Goal: Communication & Community: Answer question/provide support

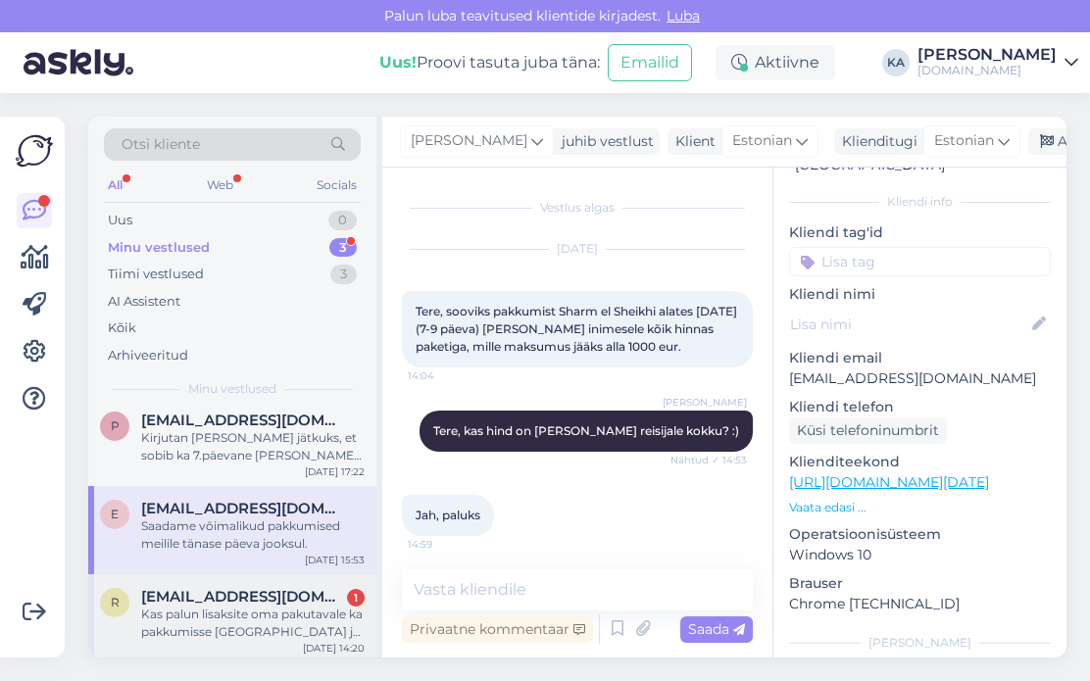
scroll to position [16, 0]
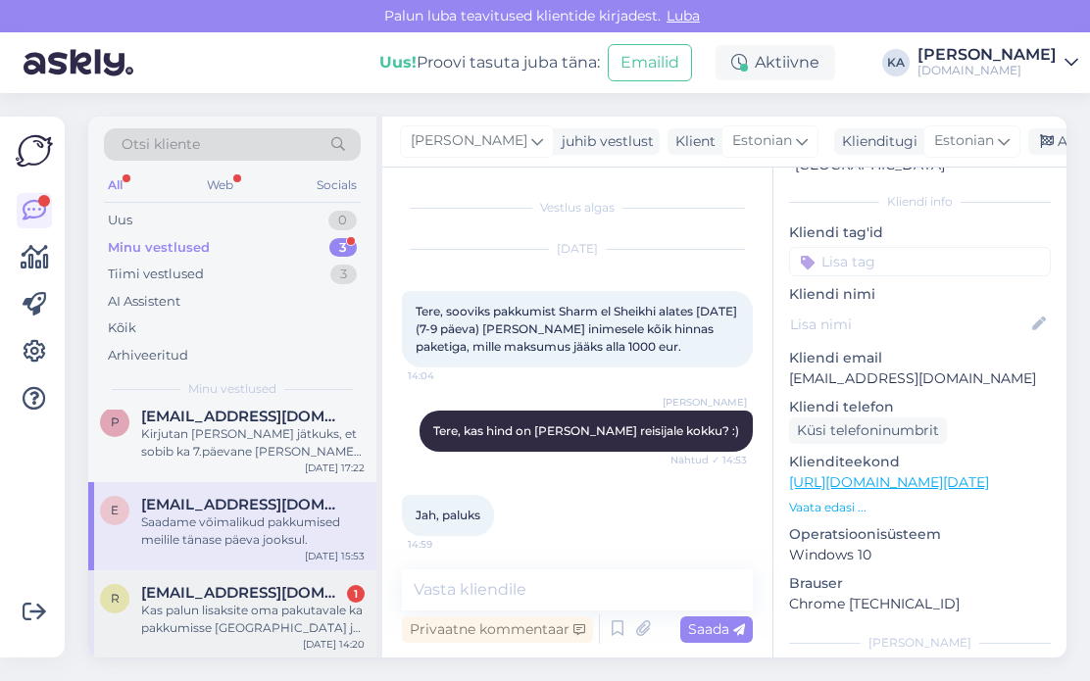
click at [225, 624] on div "Kas palun lisaksite oma pakutavale ka pakkumisse [GEOGRAPHIC_DATA] ja kas oskat…" at bounding box center [253, 619] width 224 height 35
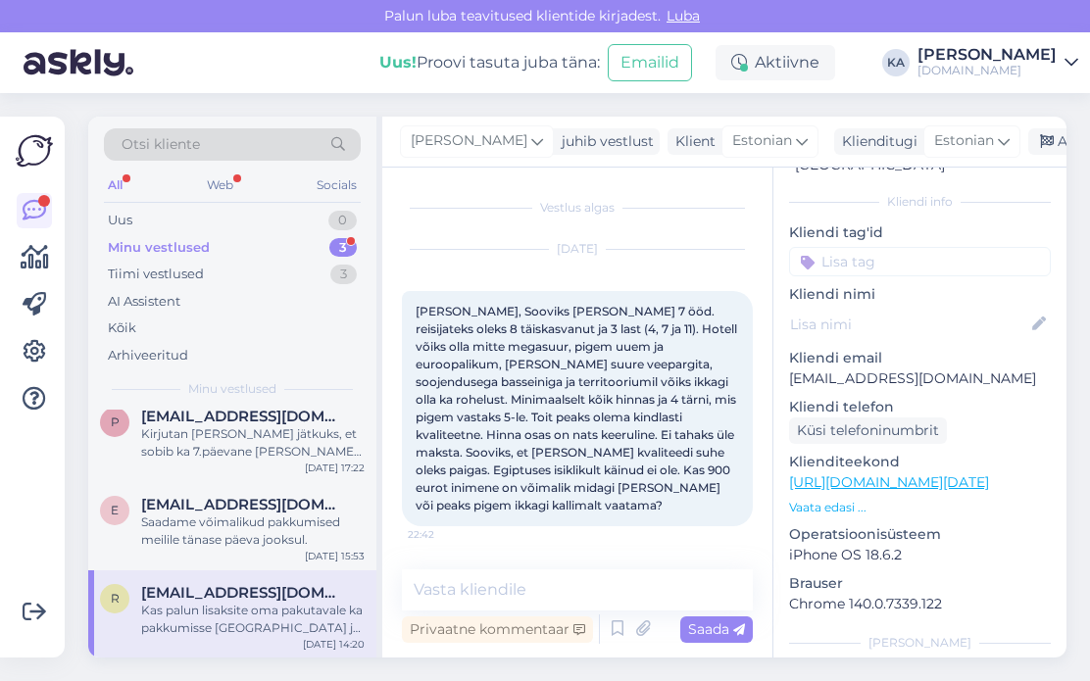
scroll to position [635, 0]
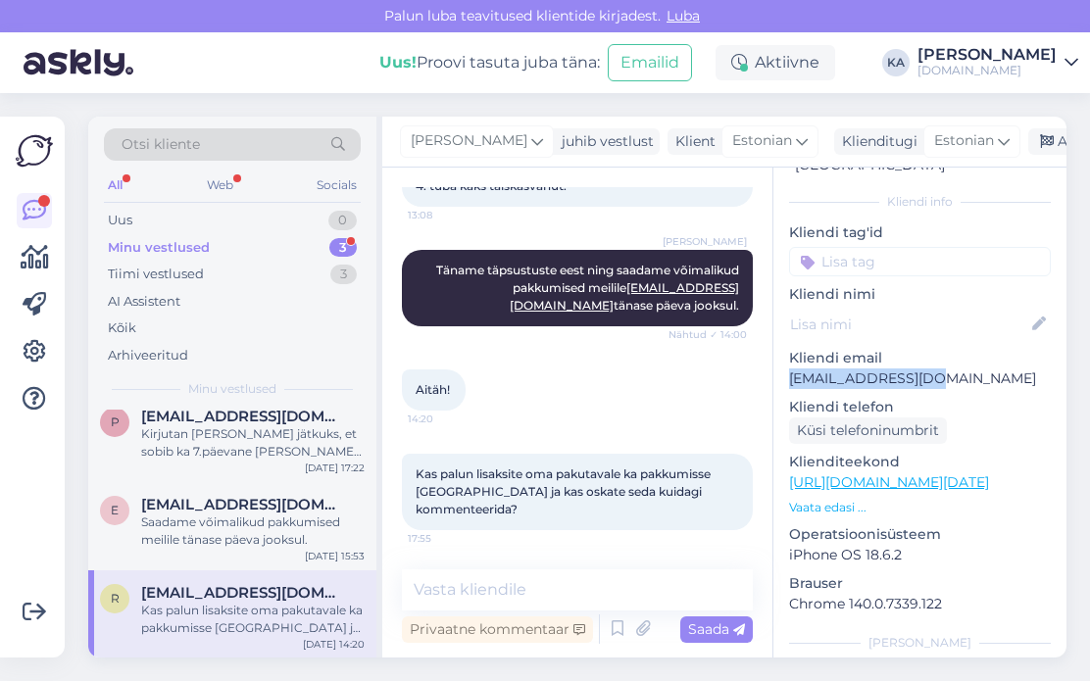
drag, startPoint x: 941, startPoint y: 364, endPoint x: 788, endPoint y: 367, distance: 153.0
click at [788, 367] on div "i # iqkqozen Offline [GEOGRAPHIC_DATA], [GEOGRAPHIC_DATA] Kliendi info Kliendi …" at bounding box center [919, 483] width 293 height 826
copy p "[EMAIL_ADDRESS][DOMAIN_NAME]"
click at [608, 398] on div "Aitäh! 14:20" at bounding box center [577, 390] width 351 height 84
click at [545, 575] on textarea at bounding box center [577, 590] width 351 height 41
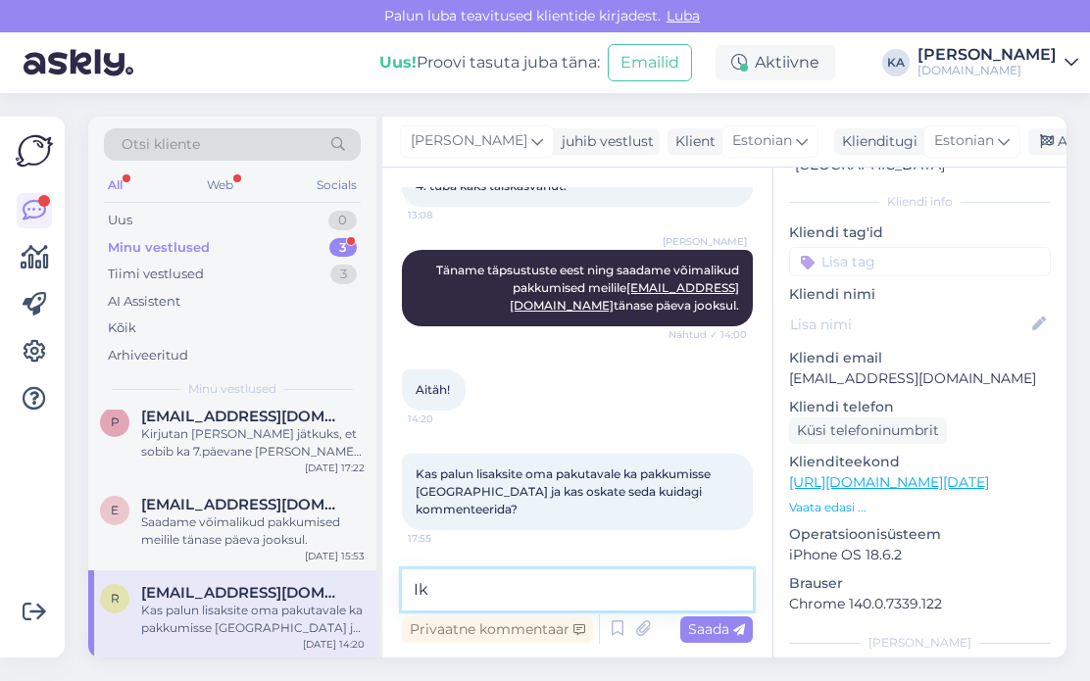
type textarea "I"
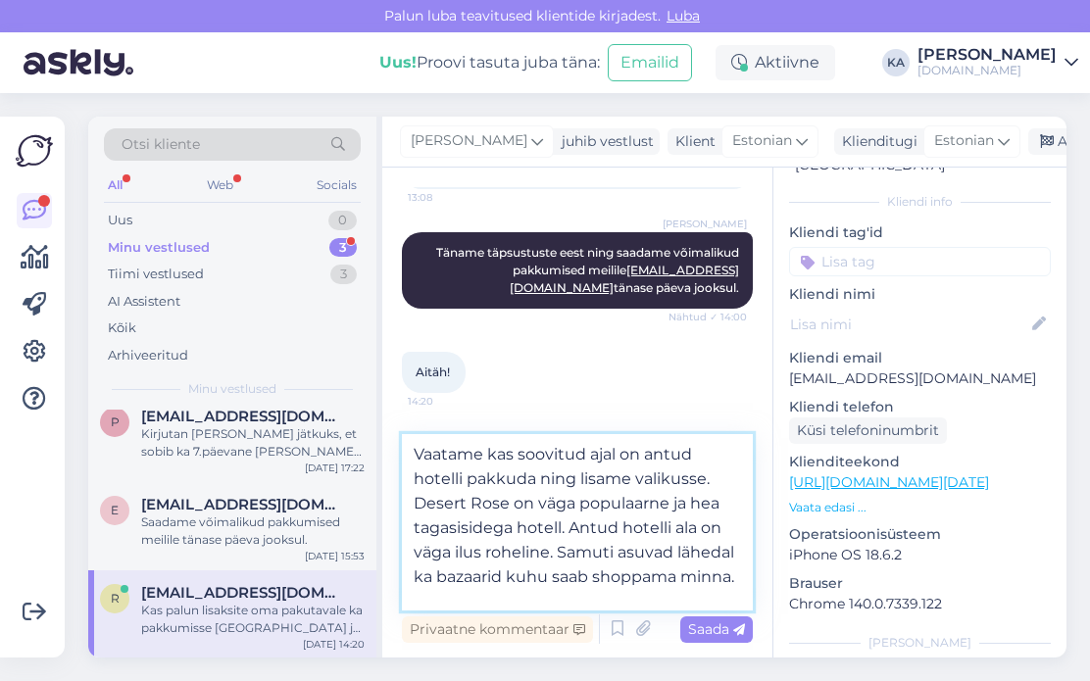
type textarea "Vaatame kas soovitud ajal on antud hotelli pakkuda ning lisame valikusse. Deser…"
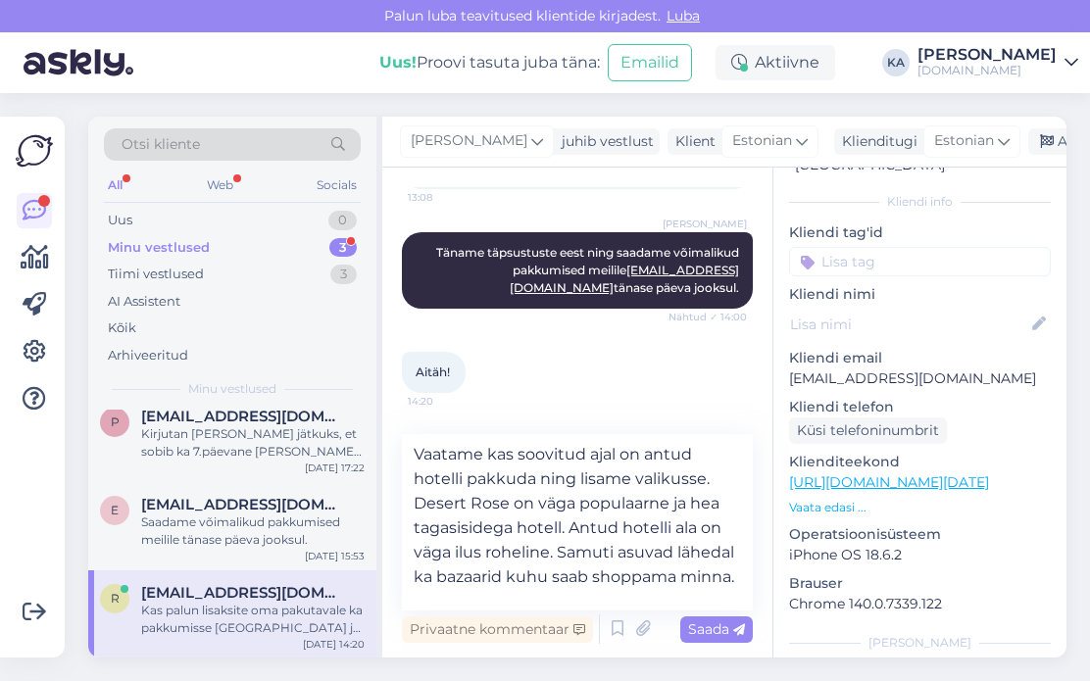
click at [683, 626] on div "Saada" at bounding box center [716, 630] width 73 height 26
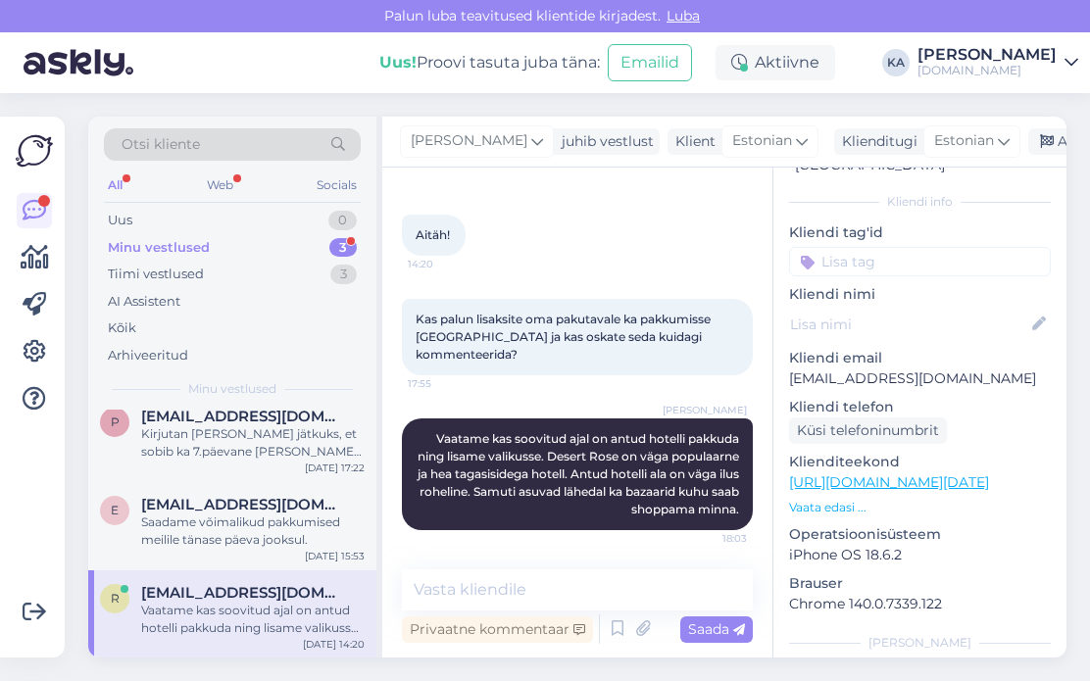
scroll to position [789, 0]
click at [503, 526] on div "[PERSON_NAME] kas soovitud ajal on antud hotelli pakkuda ning lisame valikusse.…" at bounding box center [577, 475] width 351 height 112
click at [259, 421] on span "[EMAIL_ADDRESS][DOMAIN_NAME]" at bounding box center [243, 417] width 204 height 18
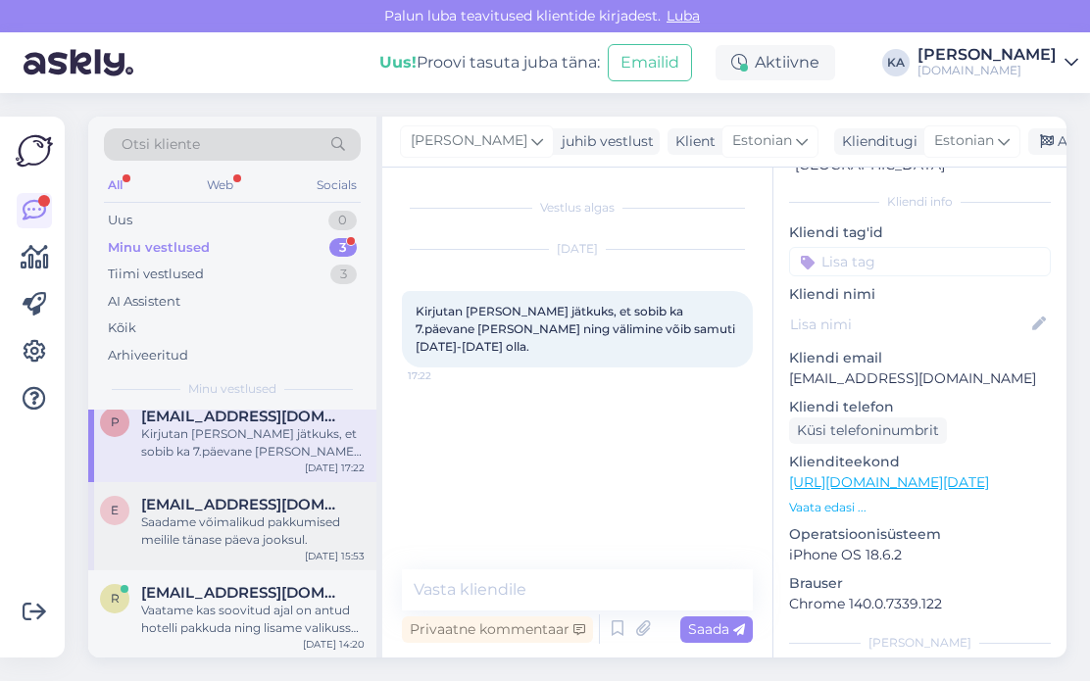
click at [230, 505] on span "[EMAIL_ADDRESS][DOMAIN_NAME]" at bounding box center [243, 505] width 204 height 18
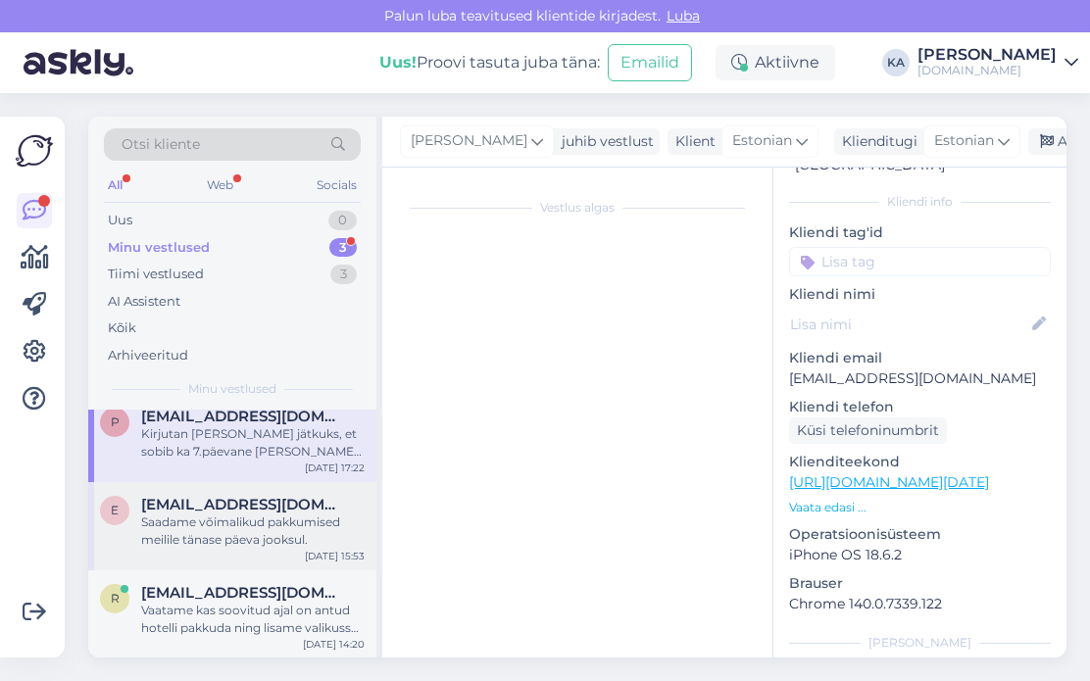
scroll to position [192, 0]
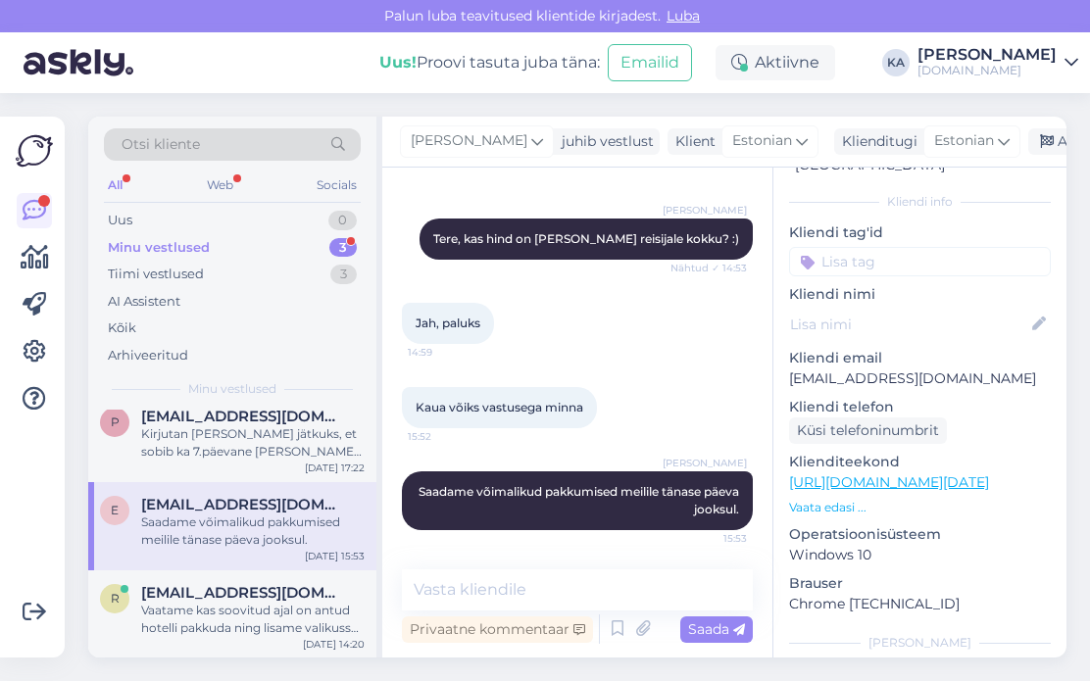
click at [272, 246] on div "Minu vestlused 3" at bounding box center [232, 247] width 257 height 27
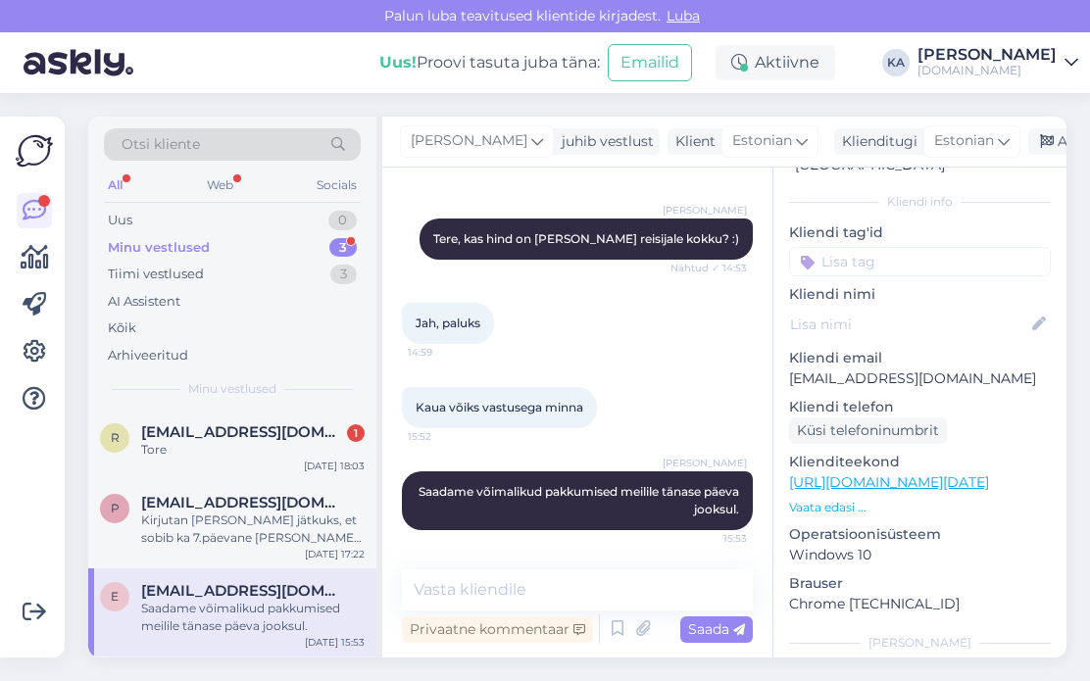
scroll to position [0, 0]
drag, startPoint x: 154, startPoint y: 434, endPoint x: 173, endPoint y: 434, distance: 18.6
click at [154, 433] on span "[EMAIL_ADDRESS][DOMAIN_NAME]" at bounding box center [243, 433] width 204 height 18
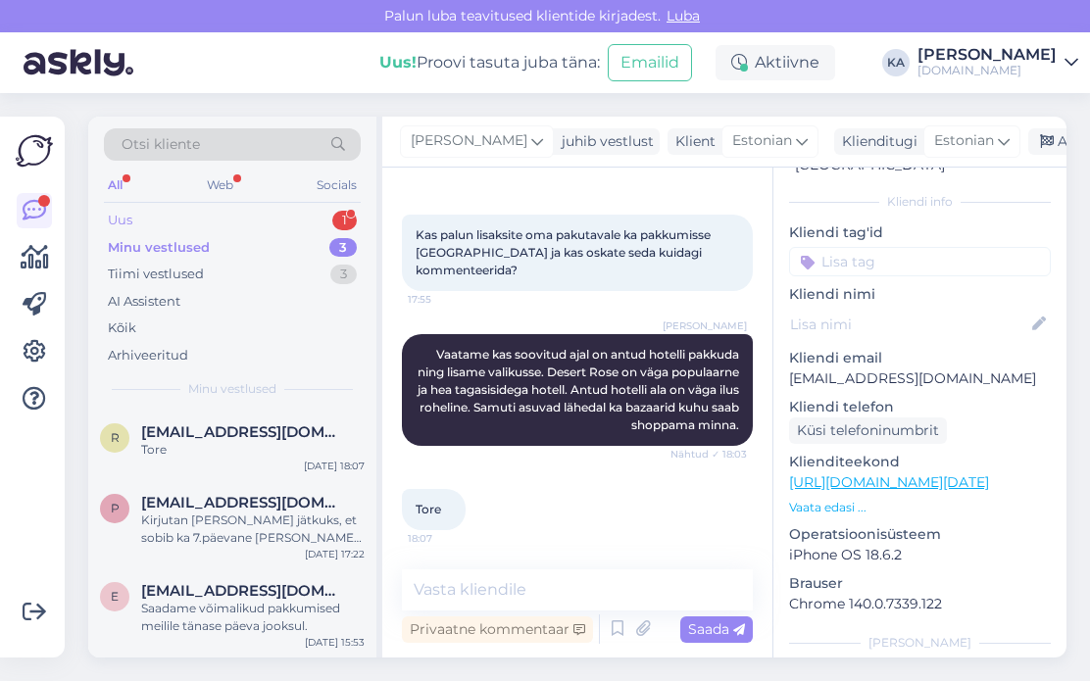
click at [182, 215] on div "Uus 1" at bounding box center [232, 220] width 257 height 27
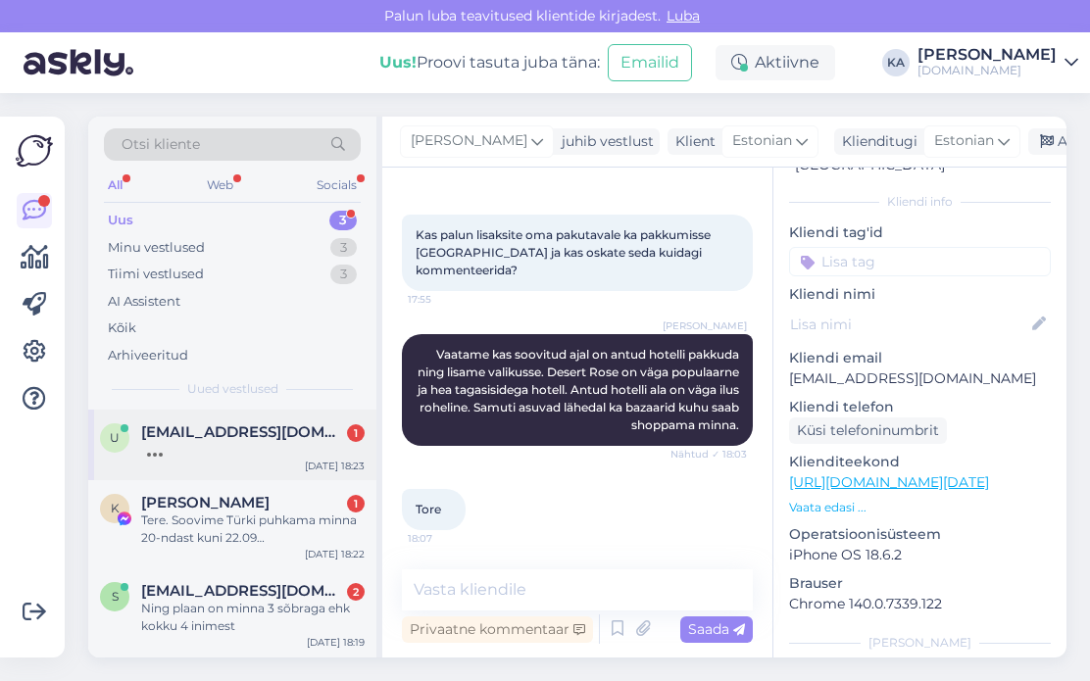
click at [190, 445] on div at bounding box center [253, 450] width 224 height 18
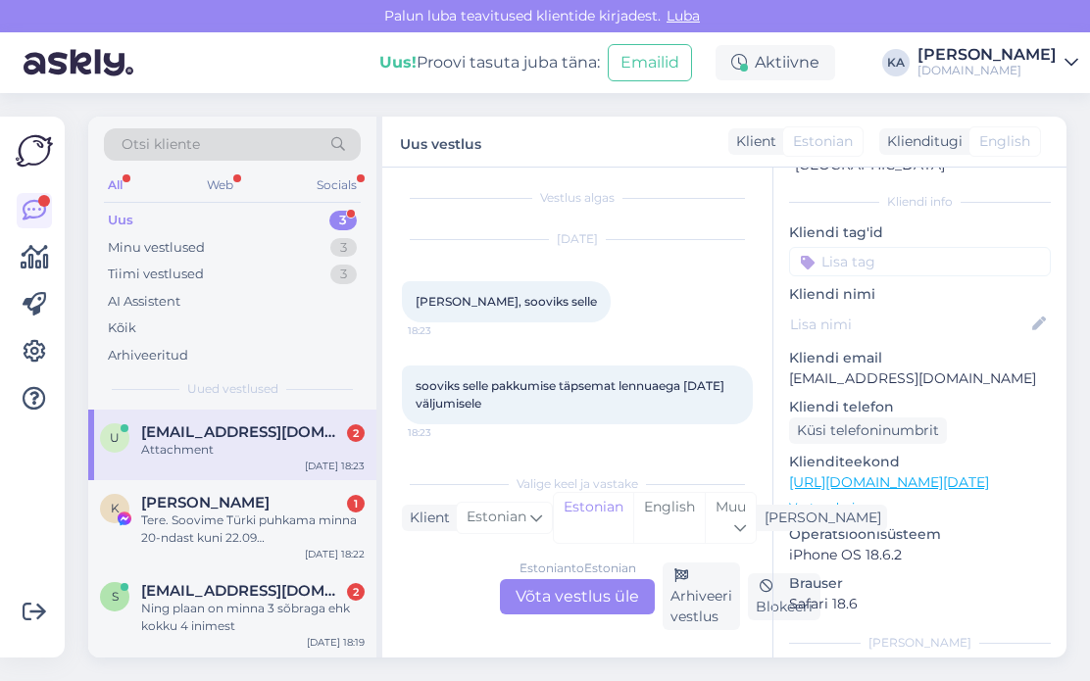
scroll to position [133, 0]
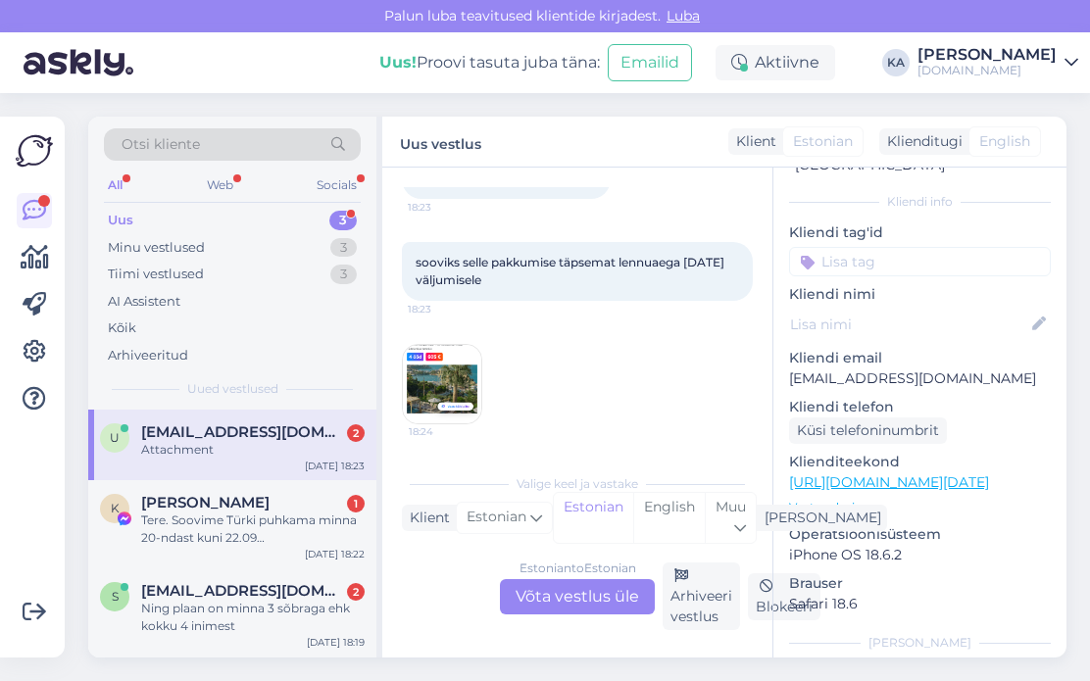
click at [467, 377] on img at bounding box center [442, 384] width 78 height 78
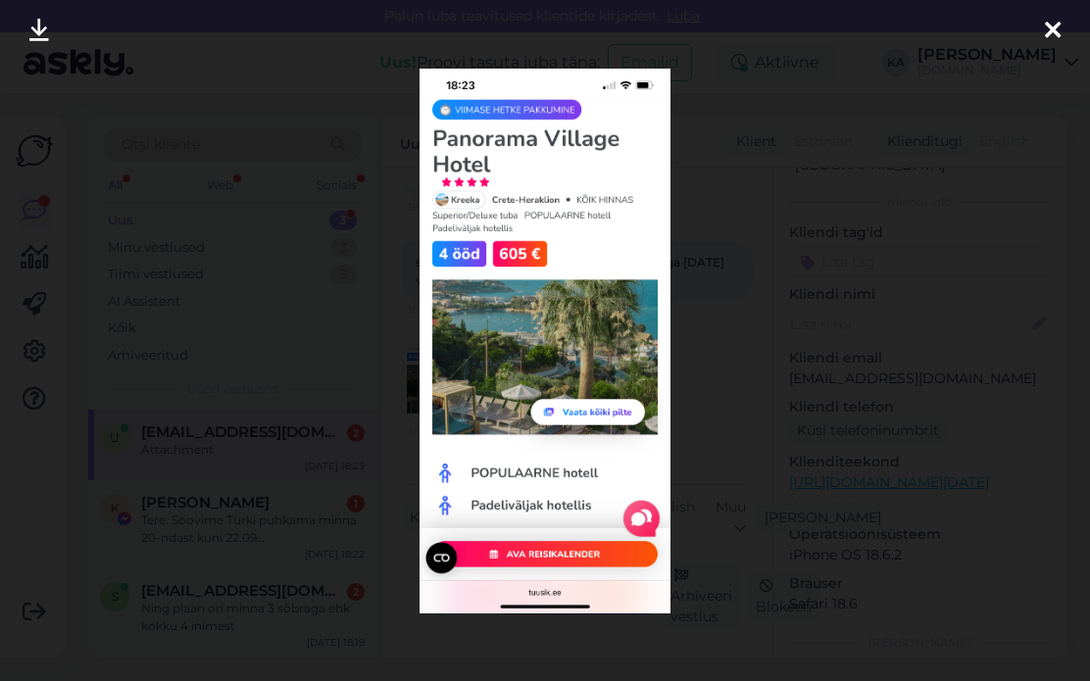
click at [769, 348] on div at bounding box center [545, 340] width 1090 height 681
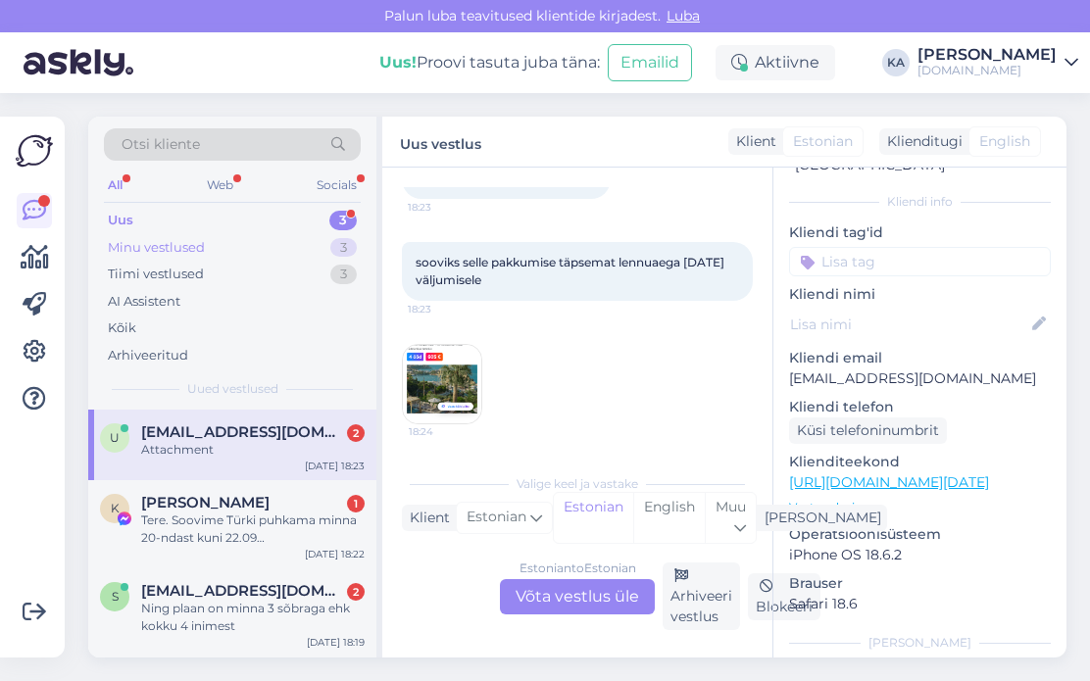
click at [168, 250] on div "Minu vestlused" at bounding box center [156, 248] width 97 height 20
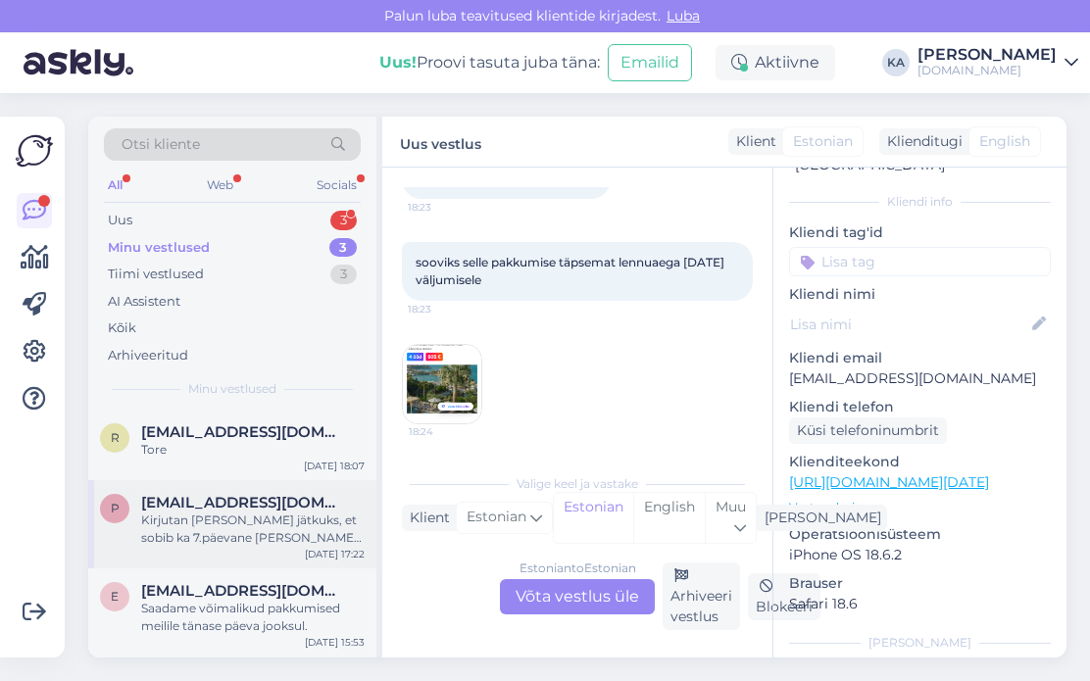
click at [239, 535] on div "Kirjutan [PERSON_NAME] jätkuks, et sobib ka 7.päevane [PERSON_NAME] ning välimi…" at bounding box center [253, 529] width 224 height 35
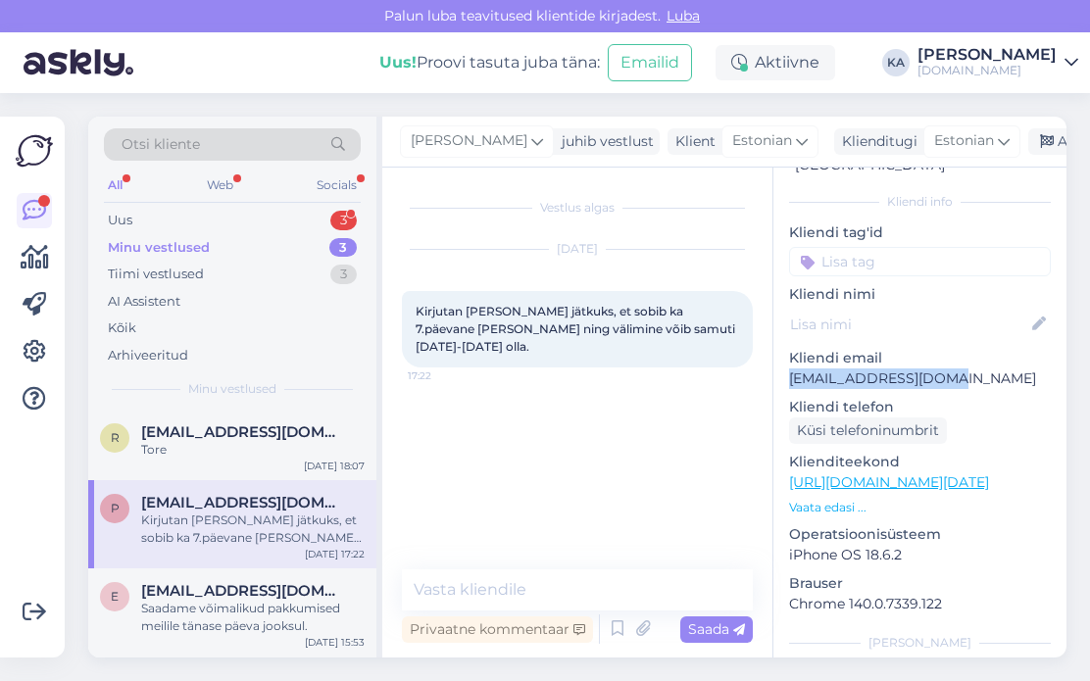
drag, startPoint x: 965, startPoint y: 364, endPoint x: 775, endPoint y: 358, distance: 189.3
click at [775, 358] on div "s # swi2zfk0 Offline [GEOGRAPHIC_DATA], [GEOGRAPHIC_DATA] Kliendi info Kliendi …" at bounding box center [919, 483] width 293 height 826
copy p "[EMAIL_ADDRESS][DOMAIN_NAME]"
click at [597, 368] on div "[DATE] Kirjutan [PERSON_NAME] jätkuks, et sobib ka 7.päevane [PERSON_NAME] ning…" at bounding box center [577, 308] width 351 height 161
drag, startPoint x: 945, startPoint y: 356, endPoint x: 785, endPoint y: 366, distance: 160.1
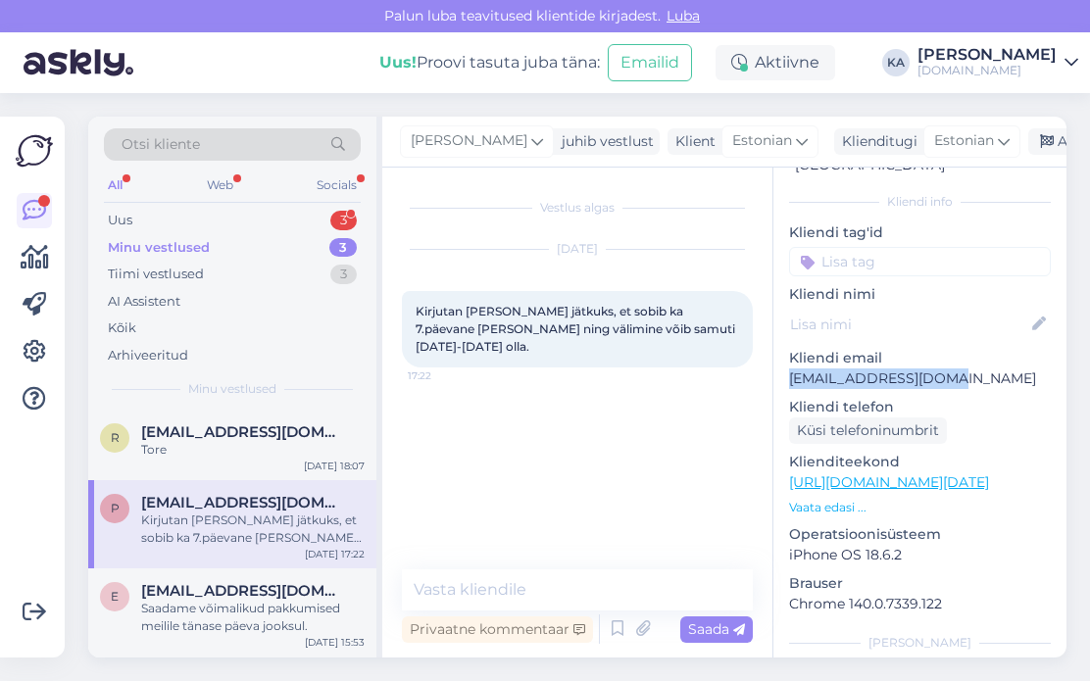
click at [786, 366] on div "s # swi2zfk0 Offline [GEOGRAPHIC_DATA], [GEOGRAPHIC_DATA] Kliendi info Kliendi …" at bounding box center [919, 483] width 293 height 826
copy p "[EMAIL_ADDRESS][DOMAIN_NAME]"
click at [188, 142] on span "Otsi kliente" at bounding box center [161, 144] width 78 height 21
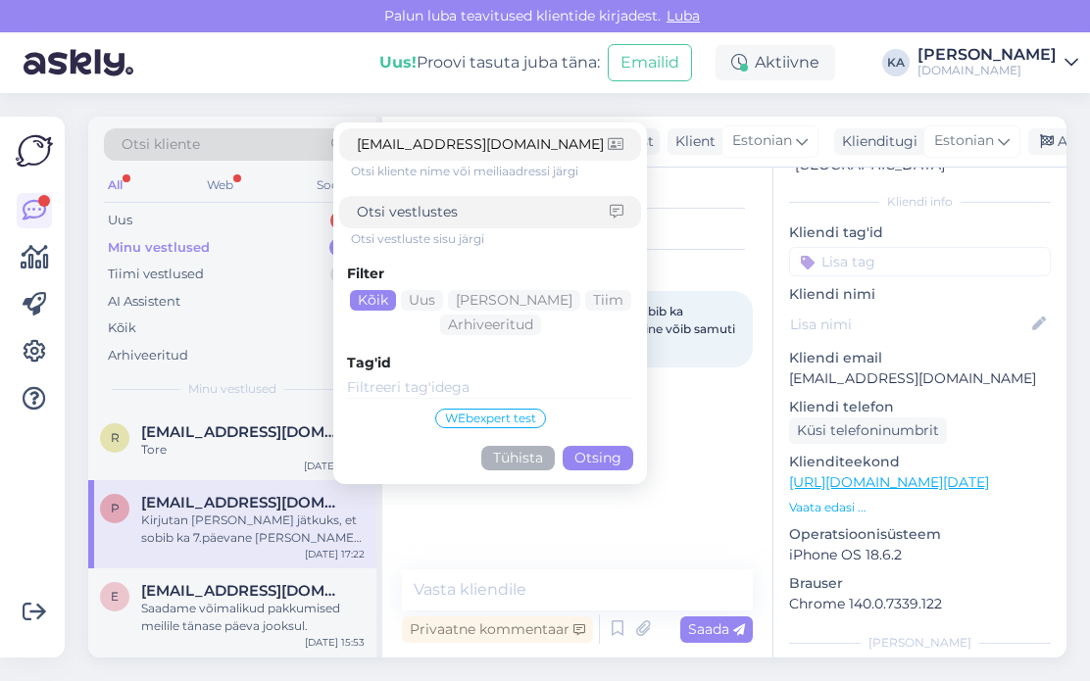
type input "[EMAIL_ADDRESS][DOMAIN_NAME]"
click at [599, 454] on button "Otsing" at bounding box center [598, 458] width 71 height 25
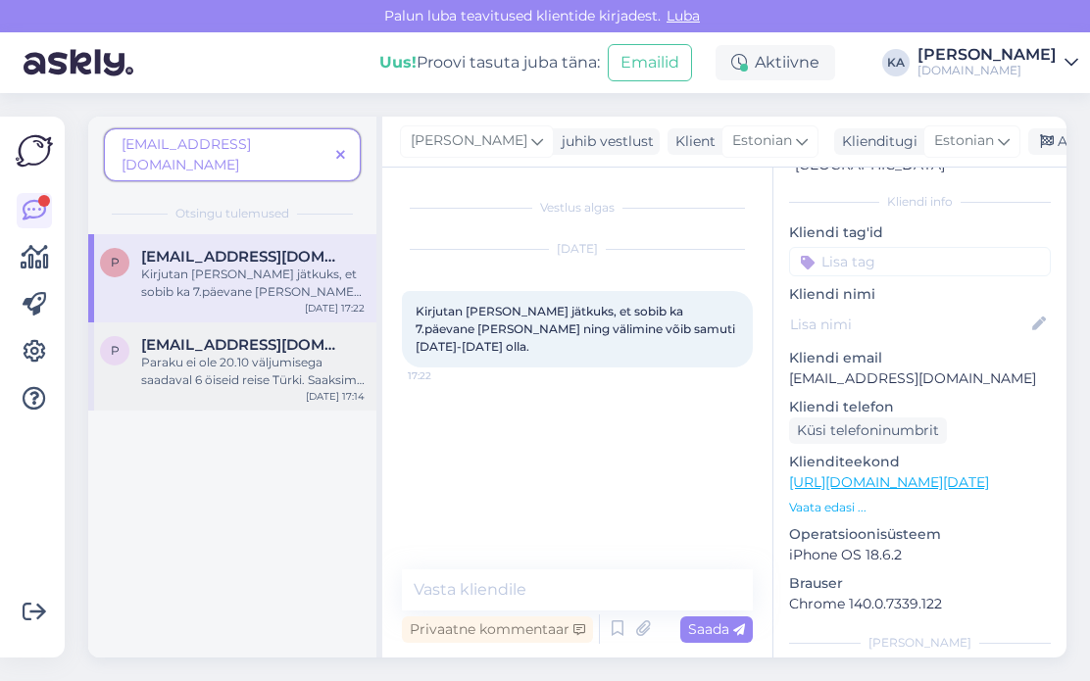
click at [216, 357] on div "Paraku ei ole 20.10 väljumisega saadaval 6 öiseid reise Türki. Saaksime pakkuda…" at bounding box center [253, 371] width 224 height 35
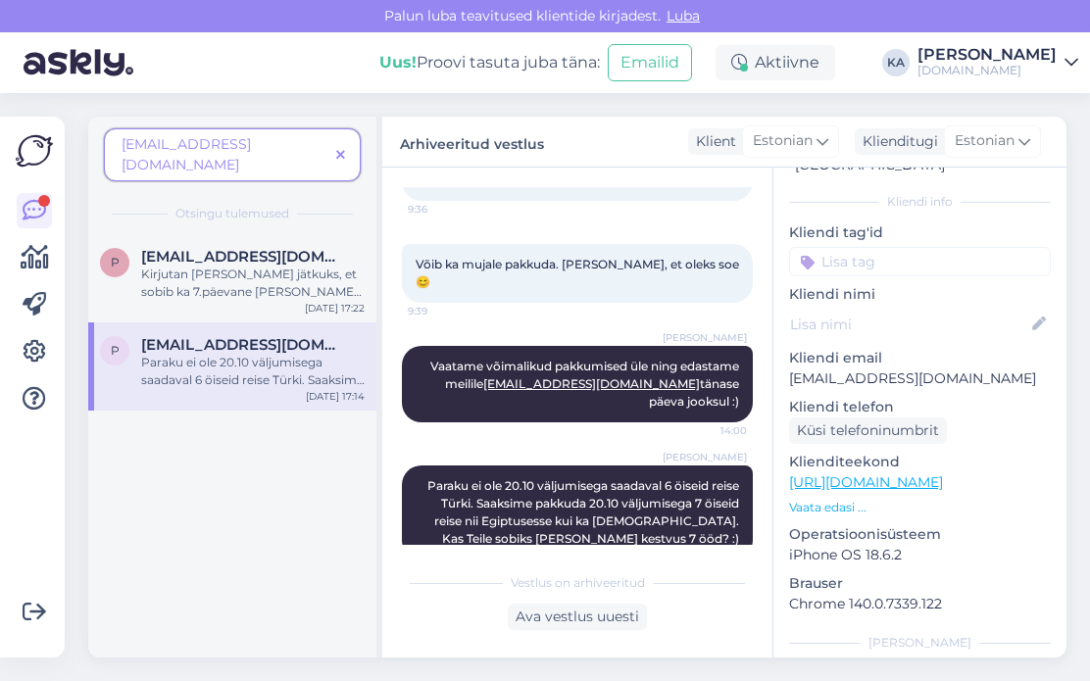
scroll to position [349, 0]
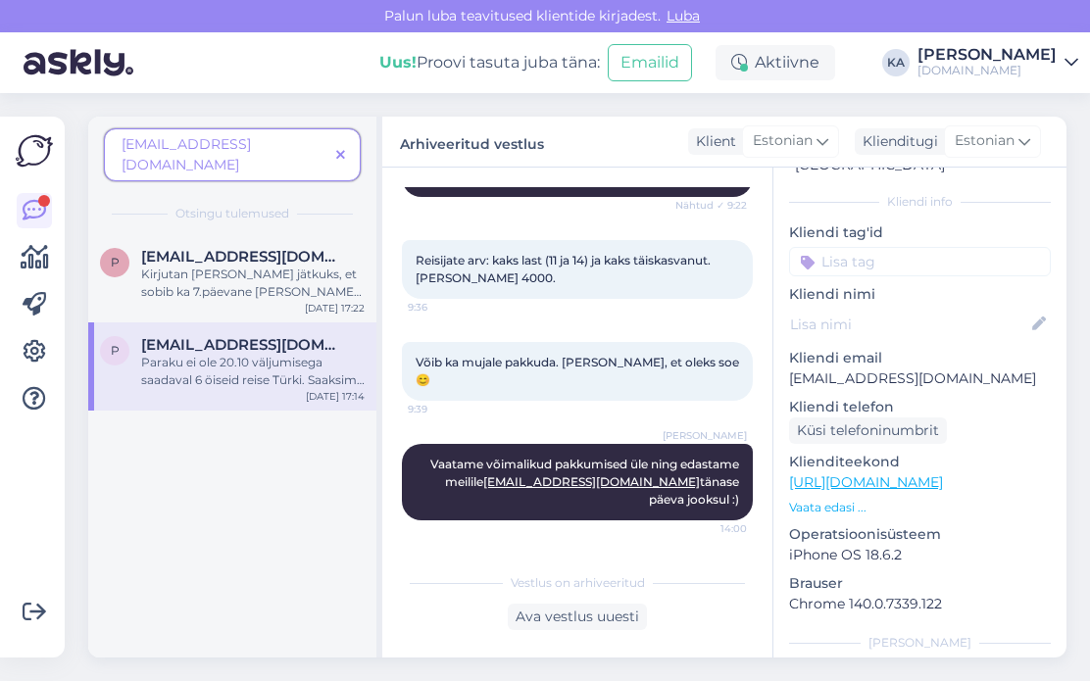
click at [334, 145] on span at bounding box center [340, 155] width 25 height 21
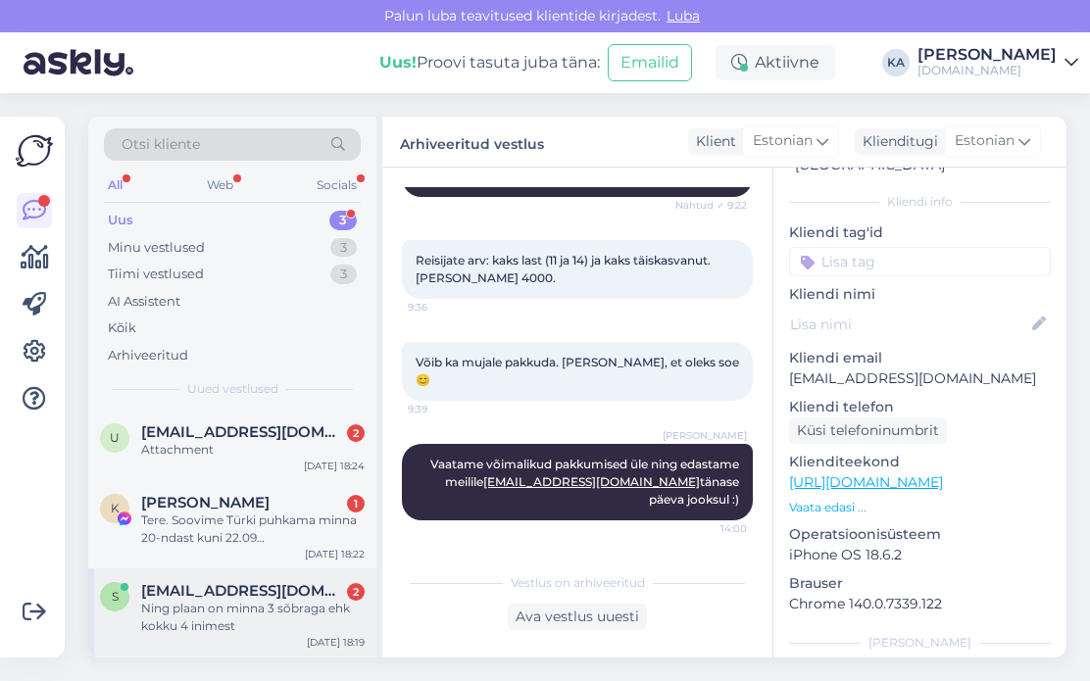
click at [213, 608] on div "Ning plaan on minna 3 sõbraga ehk kokku 4 inimest" at bounding box center [253, 617] width 224 height 35
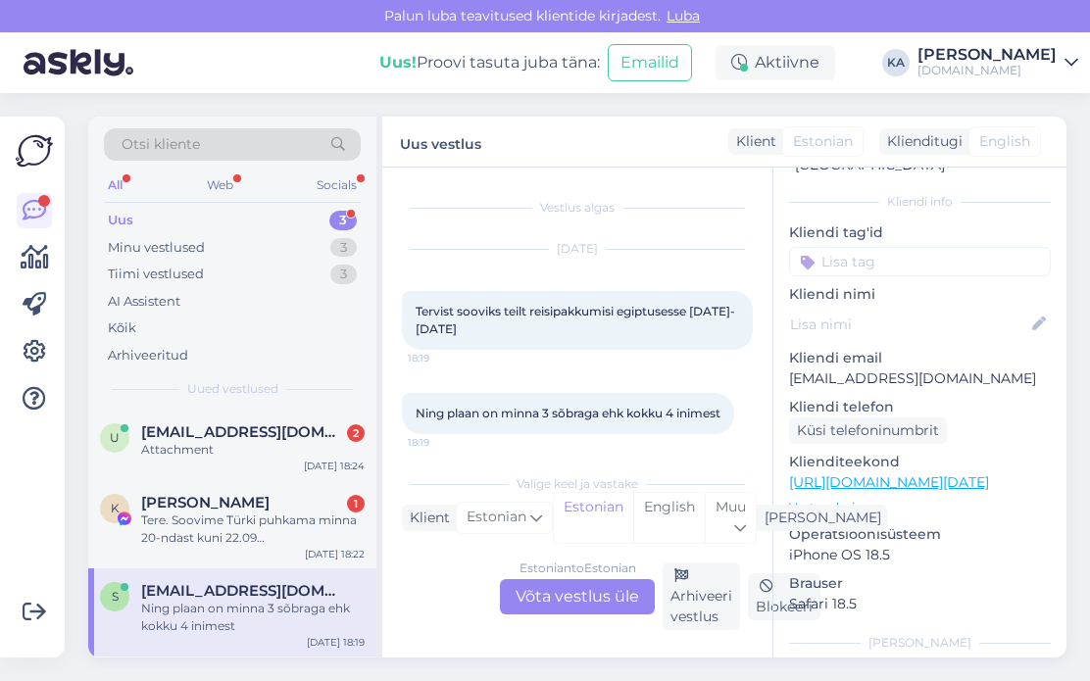
scroll to position [27, 0]
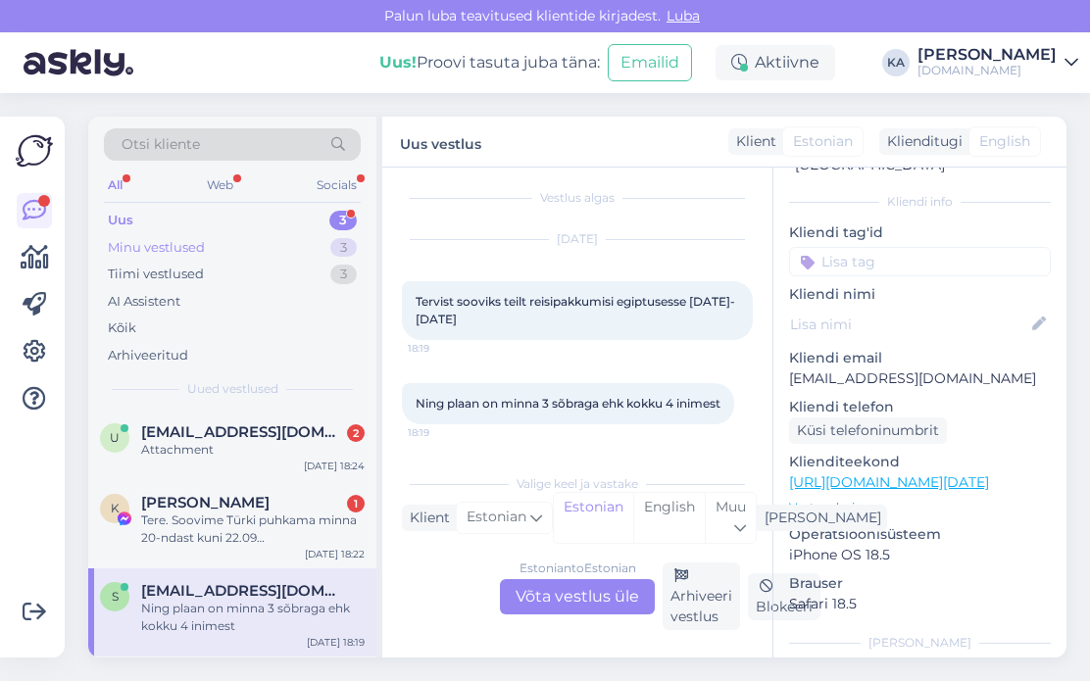
click at [116, 248] on div "Minu vestlused" at bounding box center [156, 248] width 97 height 20
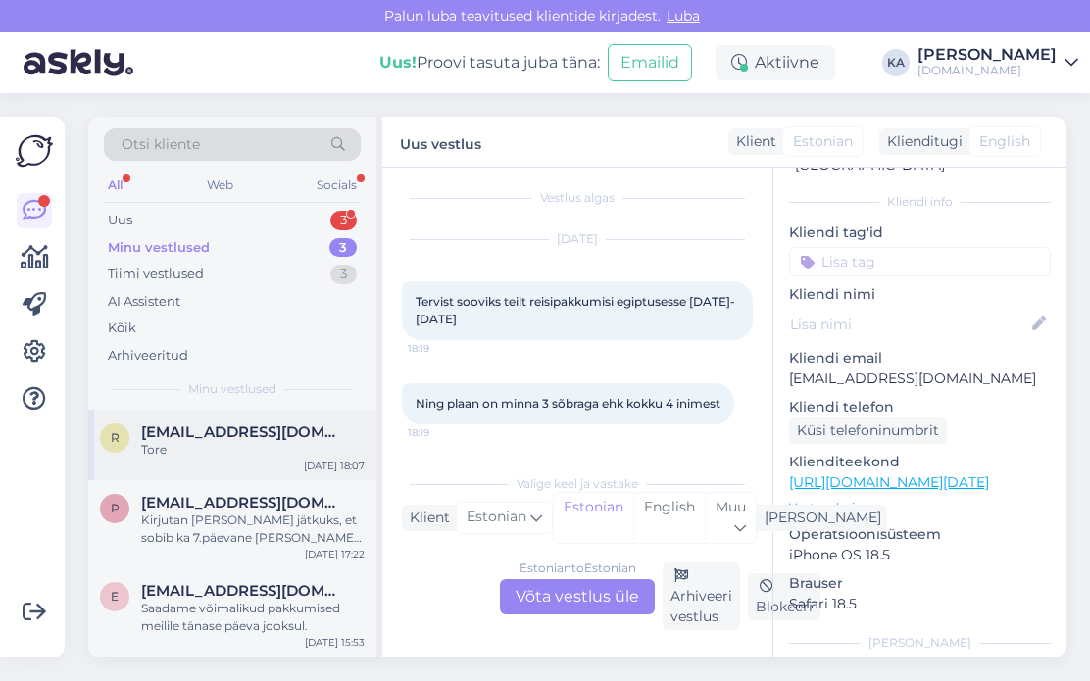
click at [172, 445] on div "Tore" at bounding box center [253, 450] width 224 height 18
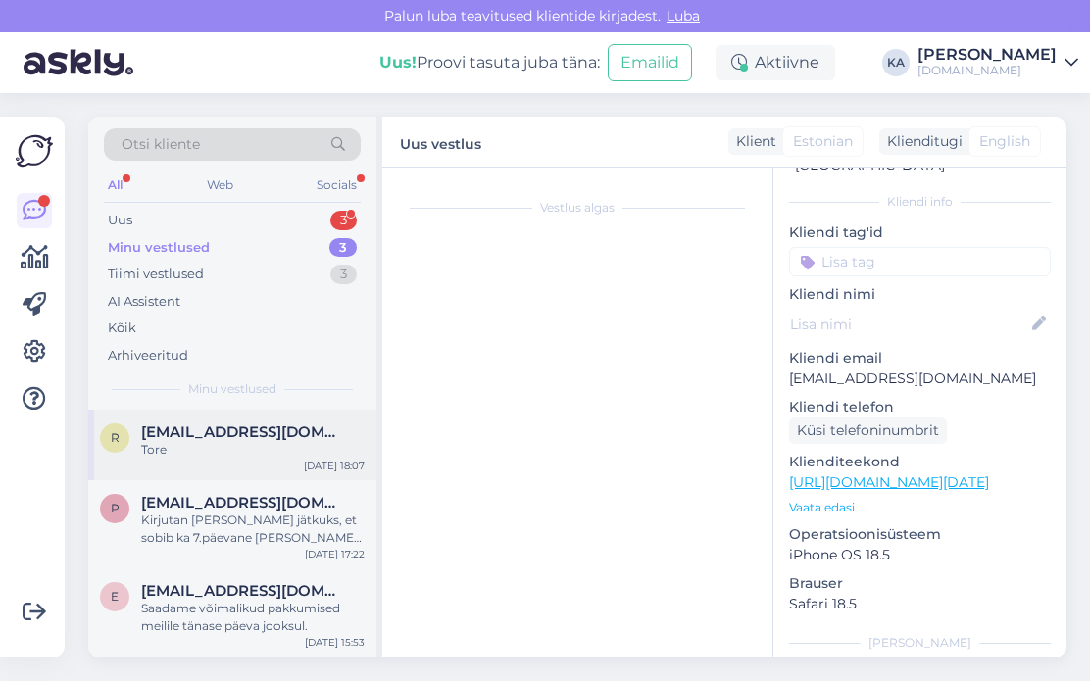
scroll to position [874, 0]
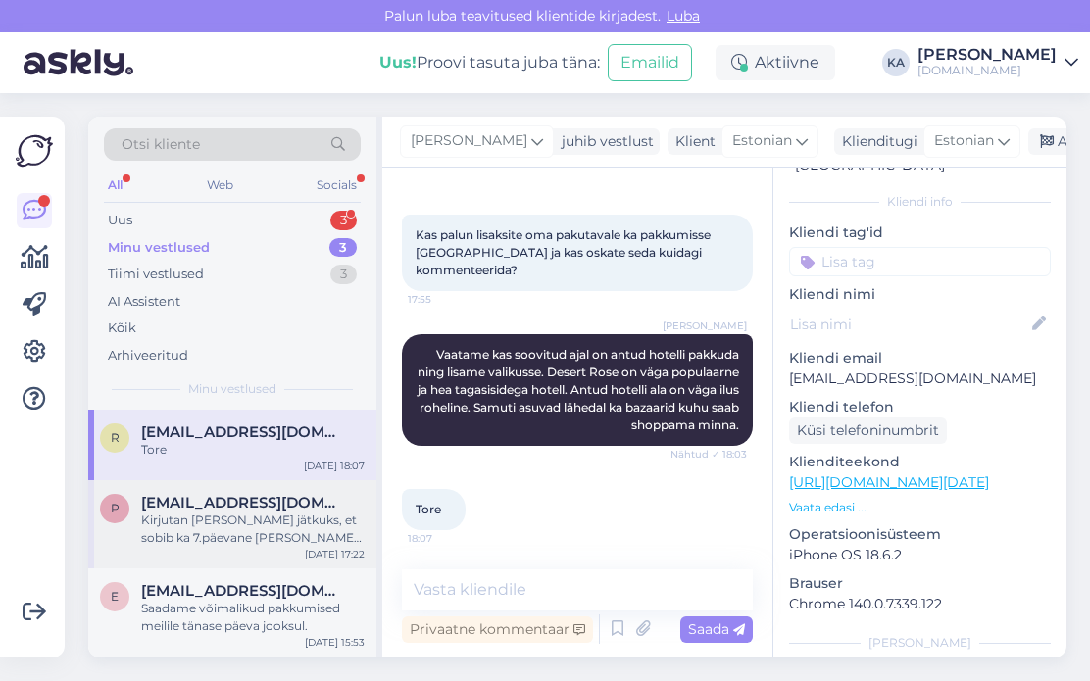
click at [196, 539] on div "Kirjutan [PERSON_NAME] jätkuks, et sobib ka 7.päevane [PERSON_NAME] ning välimi…" at bounding box center [253, 529] width 224 height 35
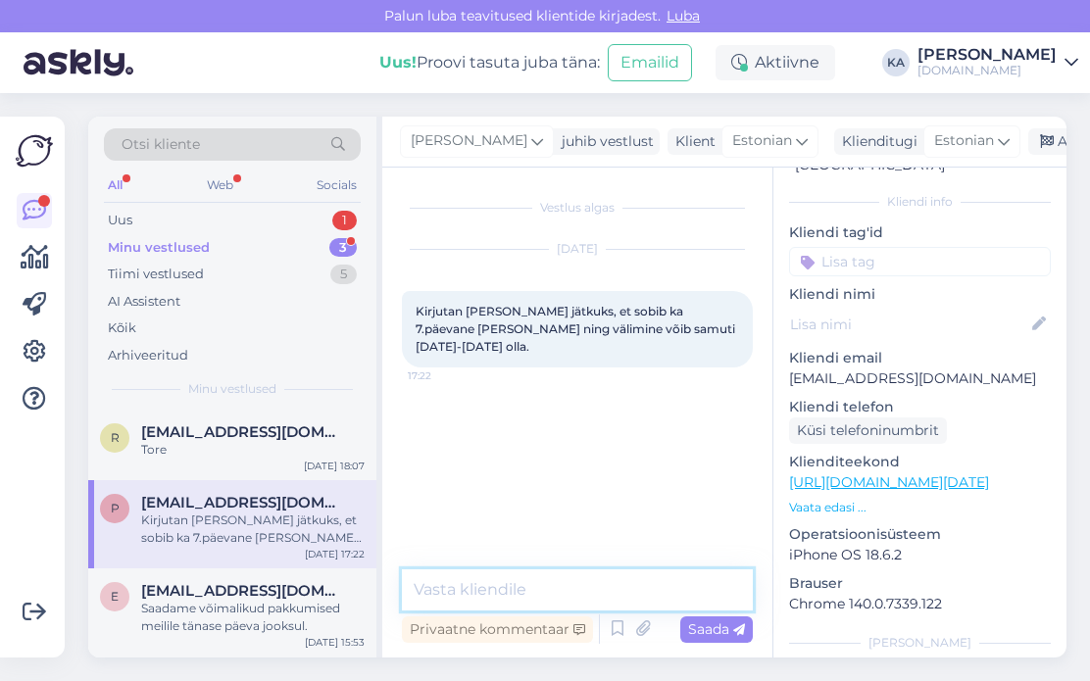
click at [598, 586] on textarea at bounding box center [577, 590] width 351 height 41
type textarea "Saatsime Teile pakkumise meilile :)"
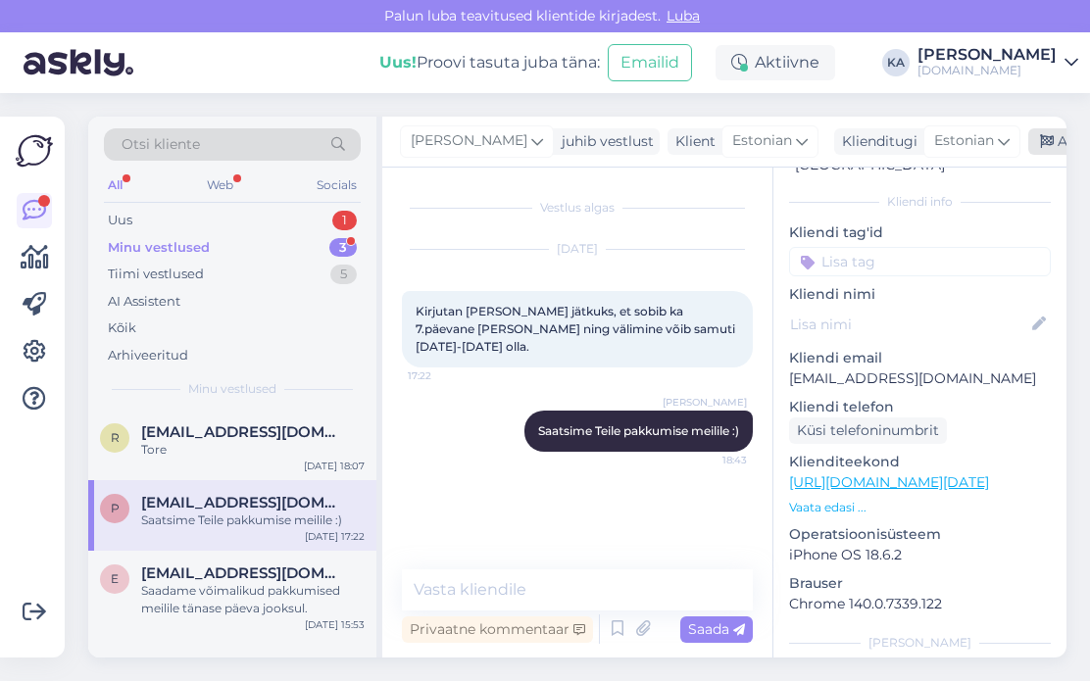
click at [1039, 148] on div "Arhiveeri vestlus" at bounding box center [1103, 141] width 151 height 26
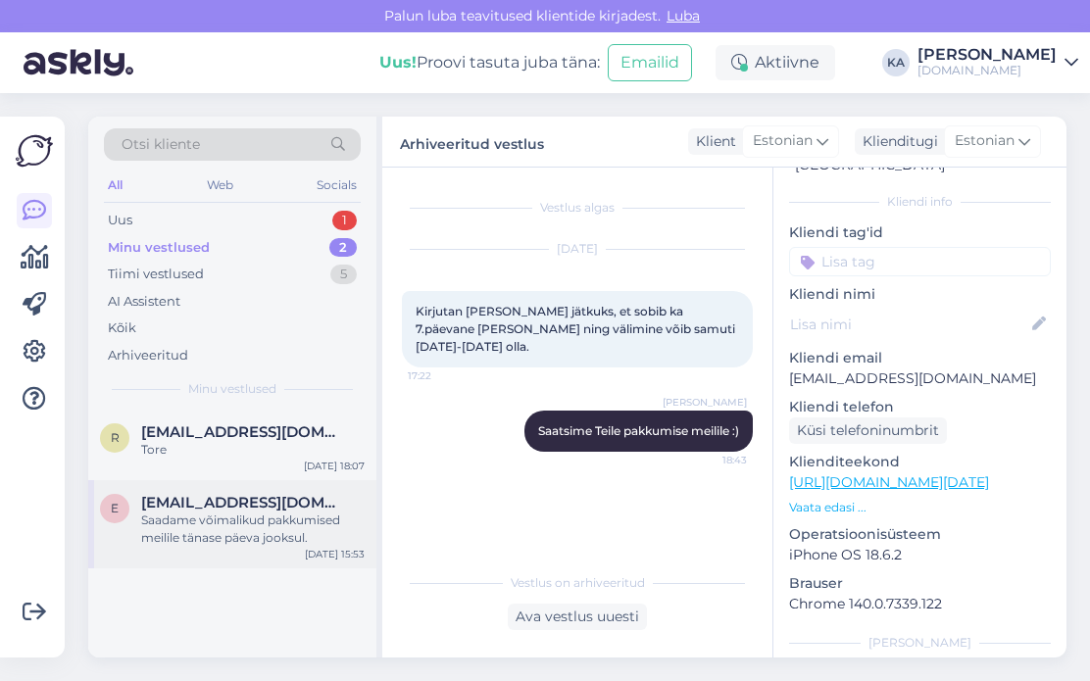
click at [186, 548] on div "e [EMAIL_ADDRESS][DOMAIN_NAME] Saadame võimalikud pakkumised meilile tänase päe…" at bounding box center [232, 524] width 288 height 88
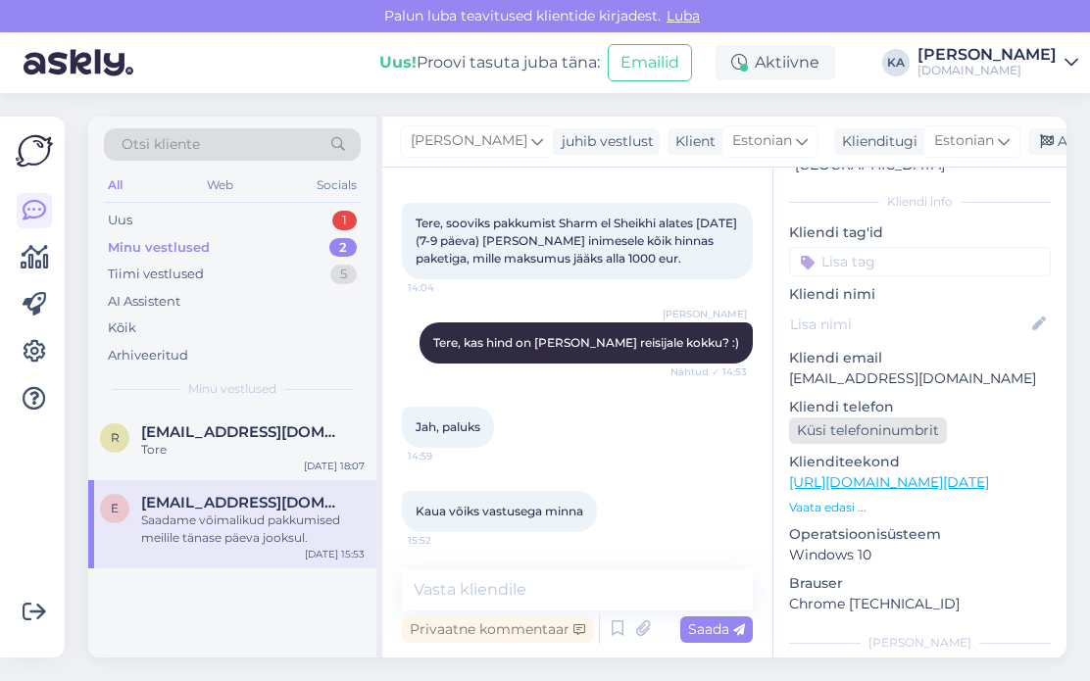
scroll to position [192, 0]
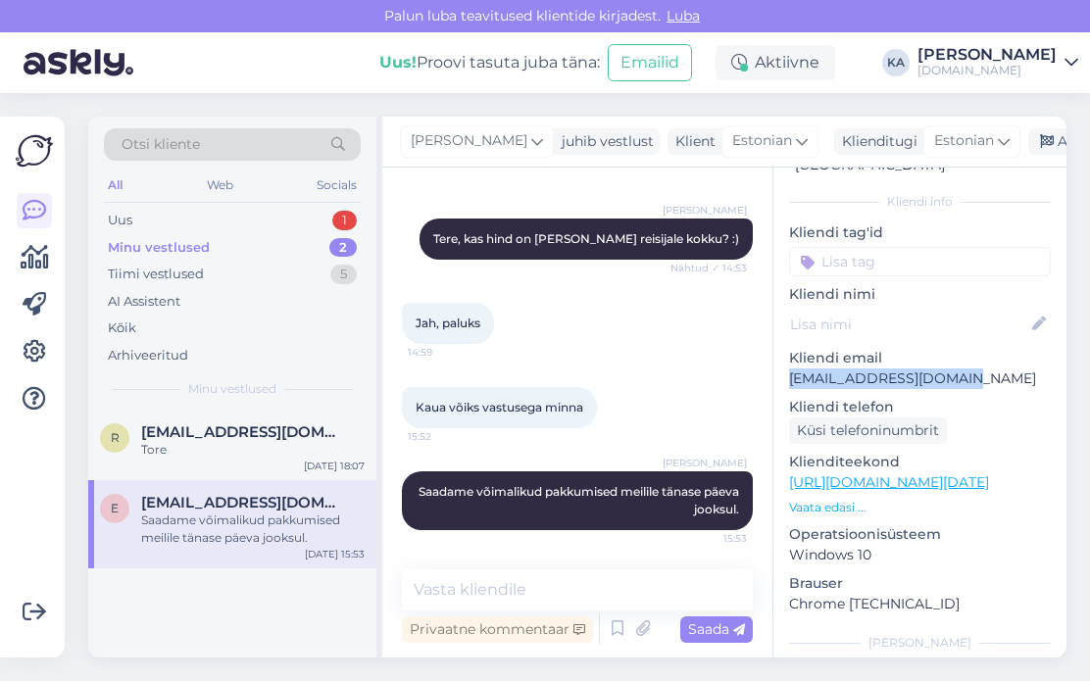
drag, startPoint x: 975, startPoint y: 357, endPoint x: 785, endPoint y: 366, distance: 190.4
click at [785, 366] on div "b # b7a6ej21 Offline [GEOGRAPHIC_DATA], [GEOGRAPHIC_DATA] Kliendi info Kliendi …" at bounding box center [919, 483] width 293 height 826
copy p "[EMAIL_ADDRESS][DOMAIN_NAME]"
click at [161, 245] on div "Minu vestlused" at bounding box center [159, 248] width 102 height 20
click at [160, 226] on div "Uus 1" at bounding box center [232, 220] width 257 height 27
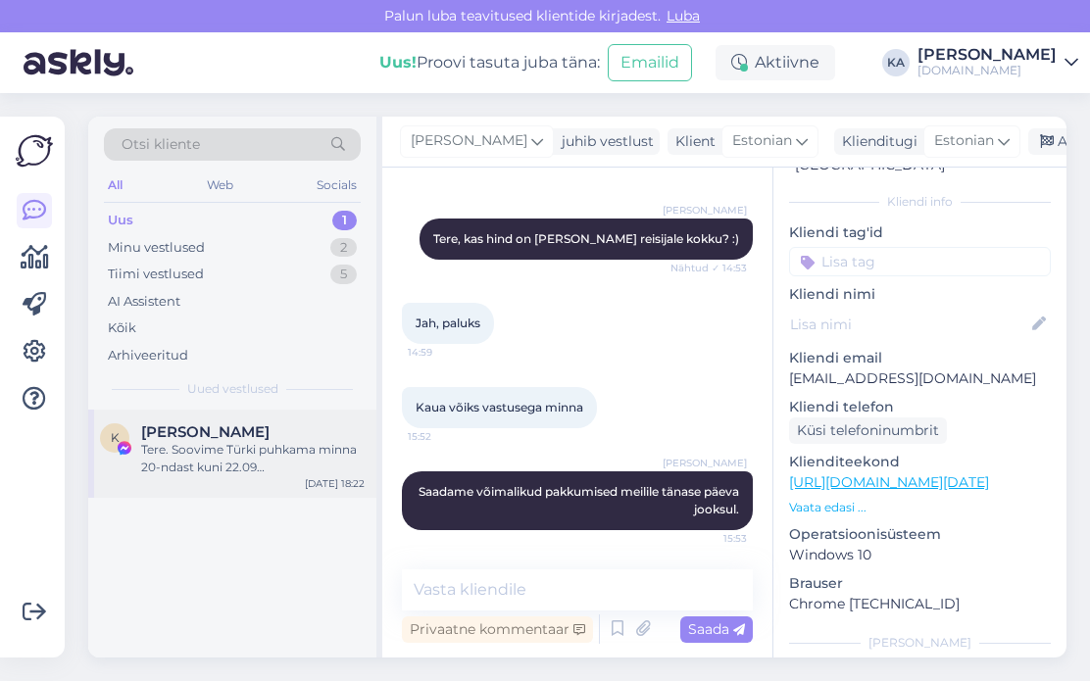
click at [190, 460] on div "Tere. Soovime Türki puhkama minna 20-ndast kuni 22.09 väljumisega,6ööd,kõik hin…" at bounding box center [253, 458] width 224 height 35
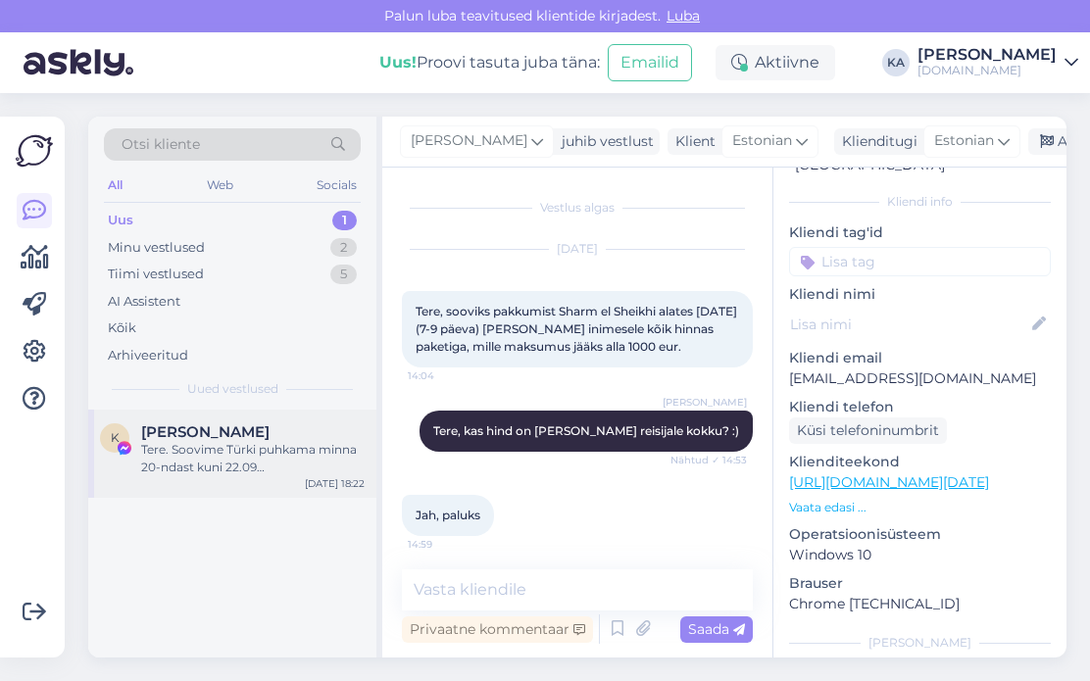
scroll to position [84, 0]
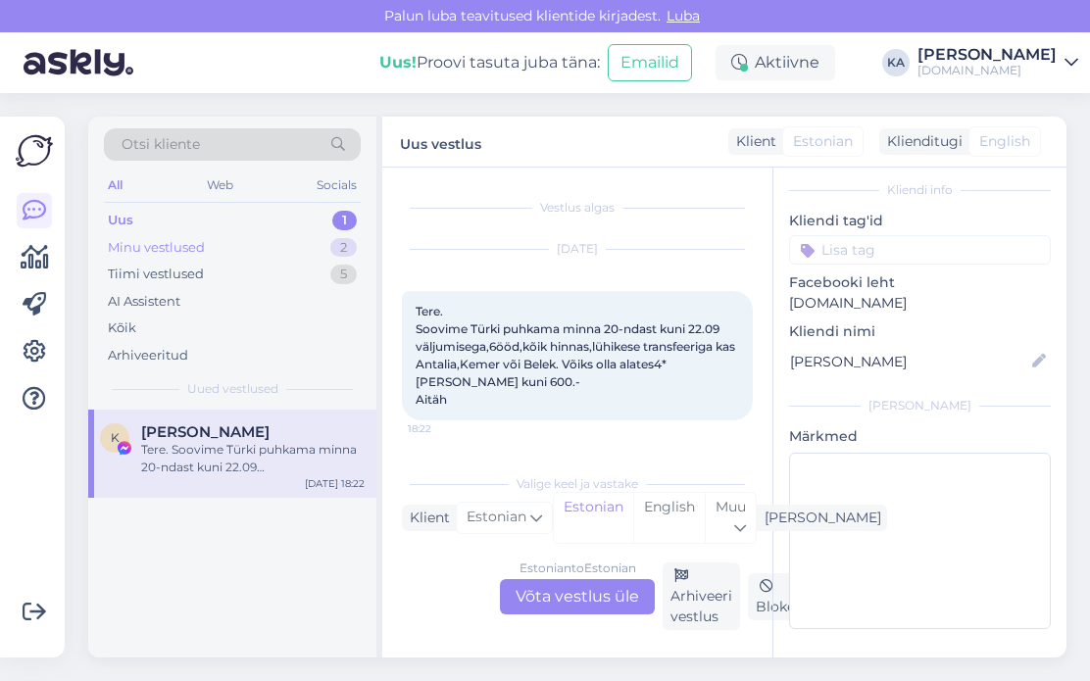
click at [142, 242] on div "Minu vestlused" at bounding box center [156, 248] width 97 height 20
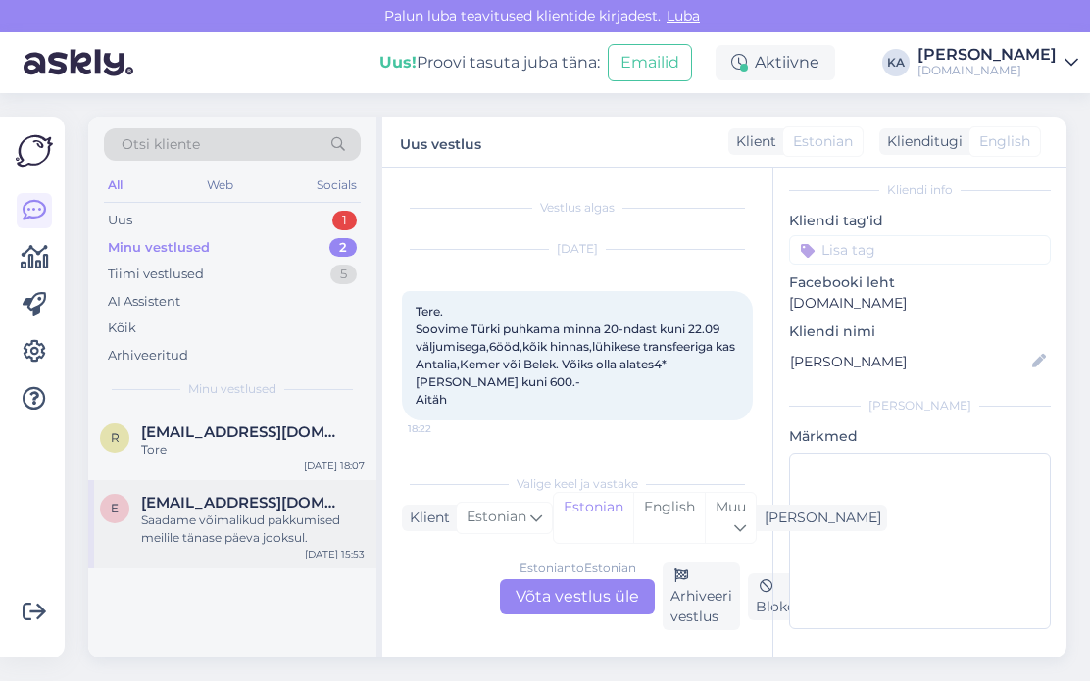
click at [217, 501] on span "[EMAIL_ADDRESS][DOMAIN_NAME]" at bounding box center [243, 503] width 204 height 18
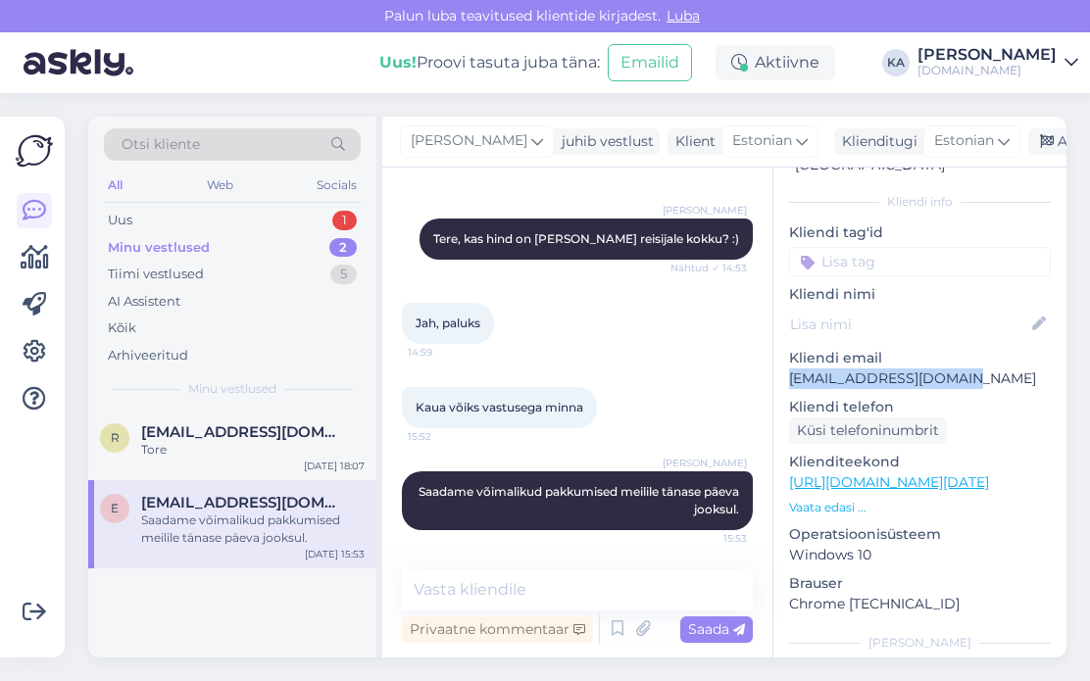
drag, startPoint x: 841, startPoint y: 354, endPoint x: 1019, endPoint y: 372, distance: 178.3
click at [782, 359] on div "b # b7a6ej21 Offline [GEOGRAPHIC_DATA], [GEOGRAPHIC_DATA] Kliendi info Kliendi …" at bounding box center [919, 483] width 293 height 826
copy p "[EMAIL_ADDRESS][DOMAIN_NAME]"
click at [612, 278] on div "[PERSON_NAME], kas hind on [PERSON_NAME] reisijale kokku? :) Nähtud ✓ 14:53" at bounding box center [577, 239] width 351 height 84
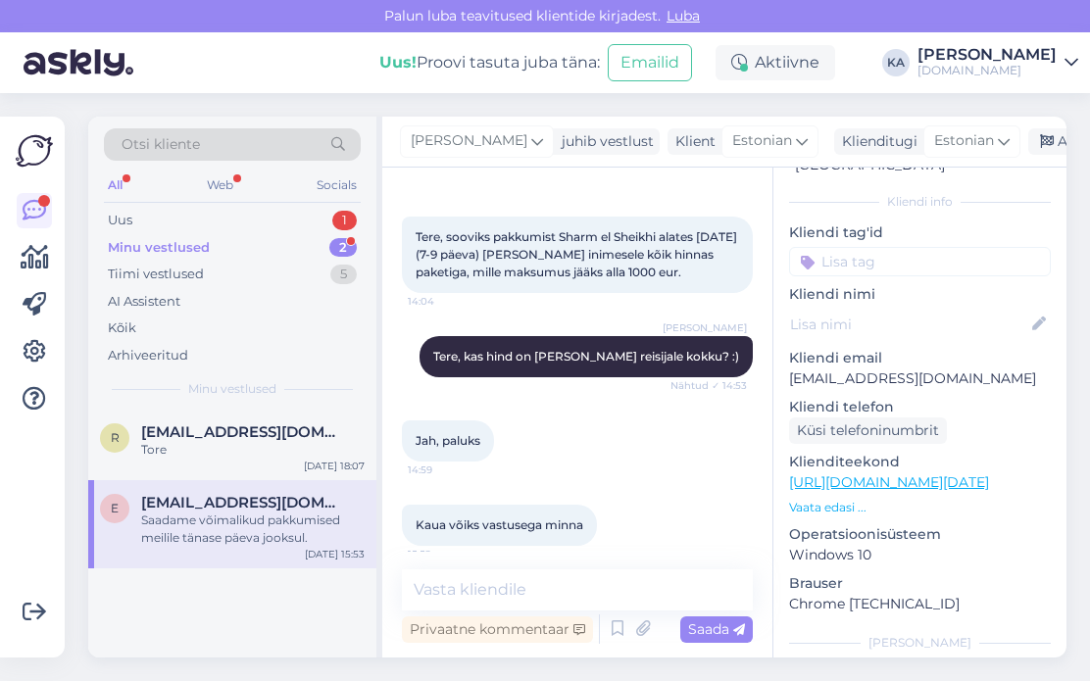
scroll to position [0, 0]
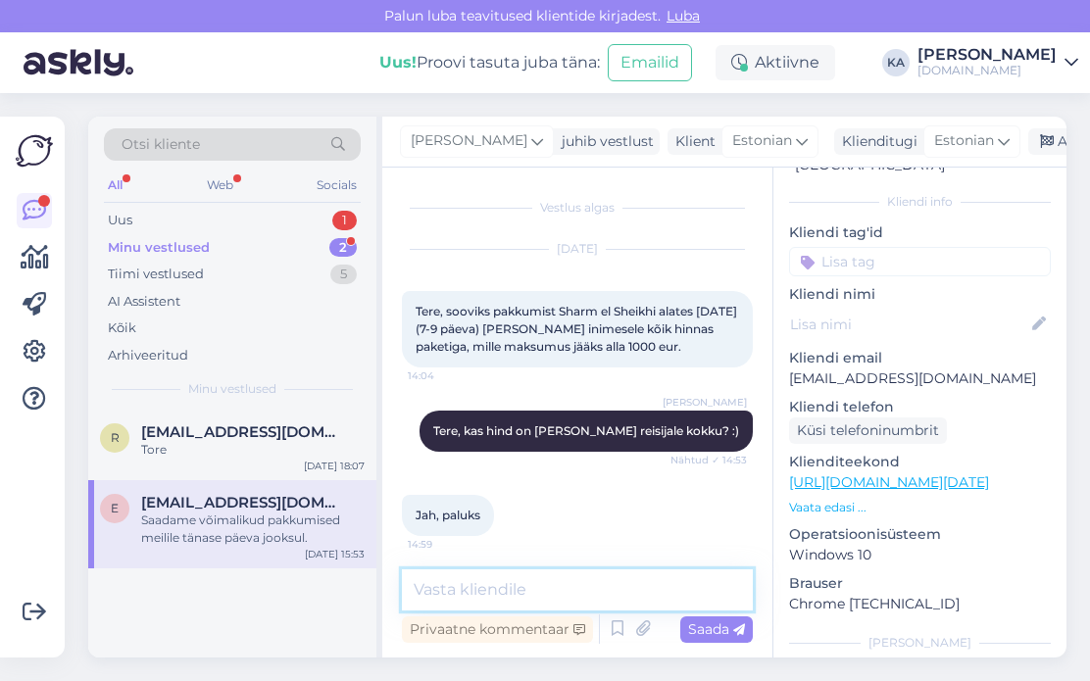
click at [503, 598] on textarea at bounding box center [577, 590] width 351 height 41
type textarea "Saatsime Teile pakkumised meilile :)"
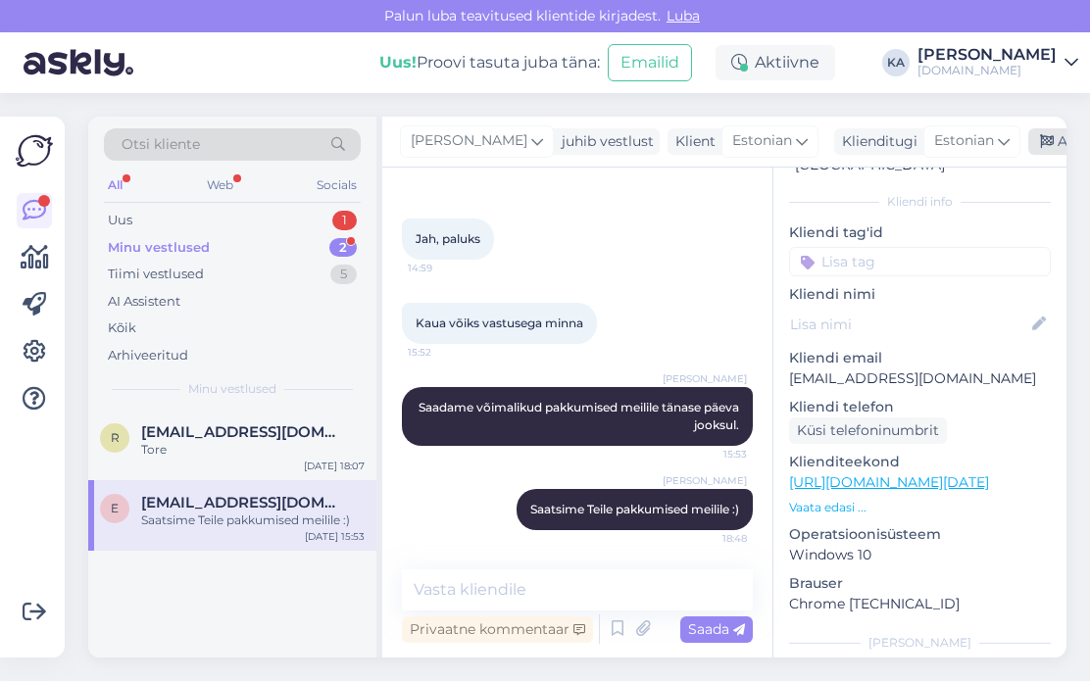
click at [1030, 137] on div "Arhiveeri vestlus" at bounding box center [1103, 141] width 151 height 26
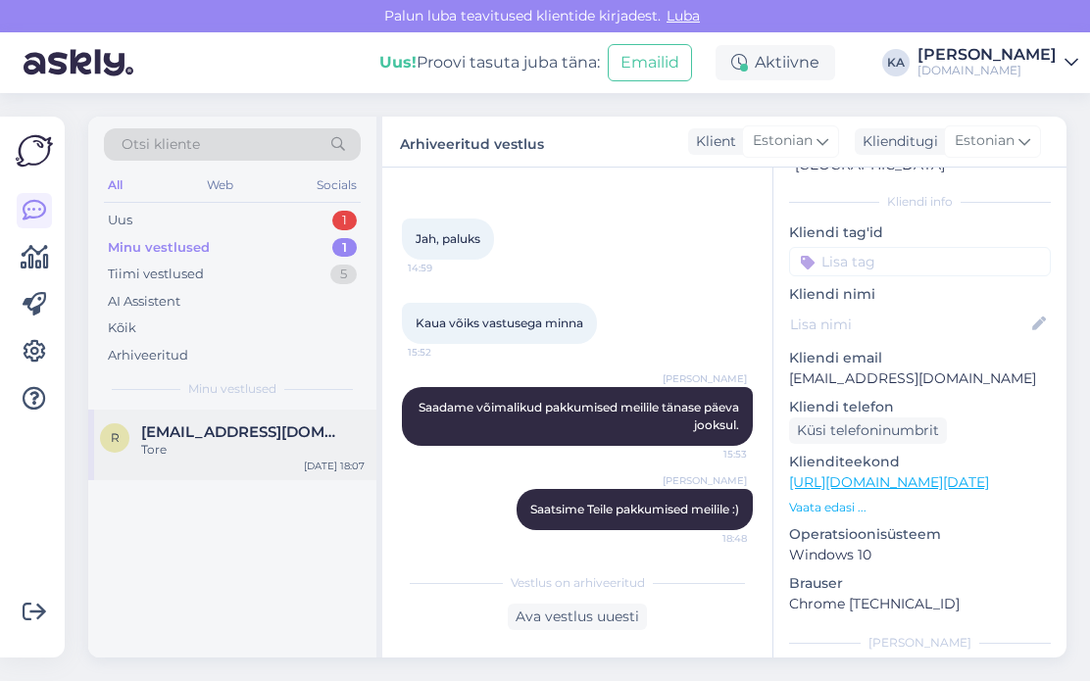
click at [224, 414] on div "r [EMAIL_ADDRESS][DOMAIN_NAME] Tore [DATE] 18:07" at bounding box center [232, 445] width 288 height 71
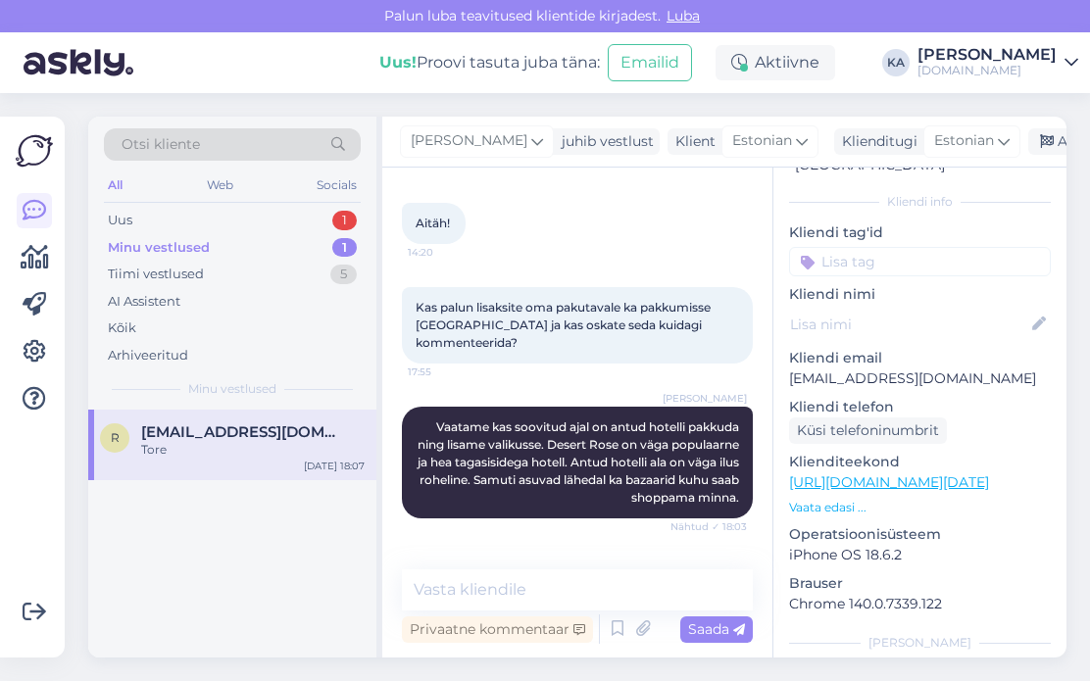
scroll to position [874, 0]
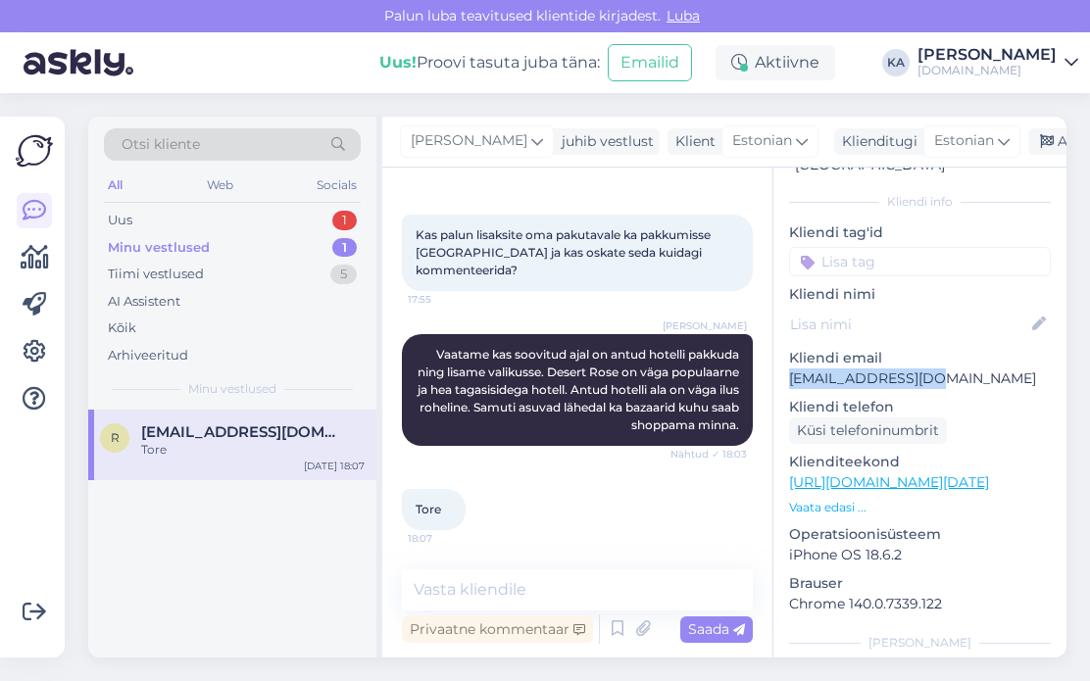
drag, startPoint x: 989, startPoint y: 348, endPoint x: 777, endPoint y: 364, distance: 212.3
click at [777, 364] on div "i # iqkqozen Offline [GEOGRAPHIC_DATA], [GEOGRAPHIC_DATA] Kliendi info Kliendi …" at bounding box center [919, 483] width 293 height 826
copy p "[EMAIL_ADDRESS][DOMAIN_NAME]"
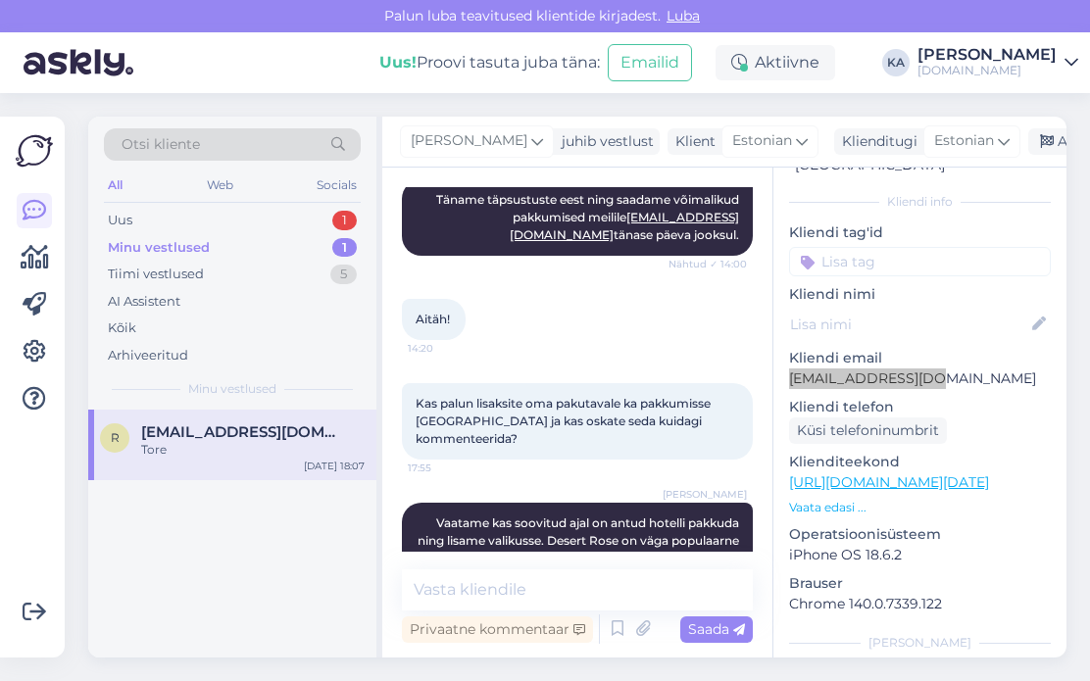
scroll to position [784, 0]
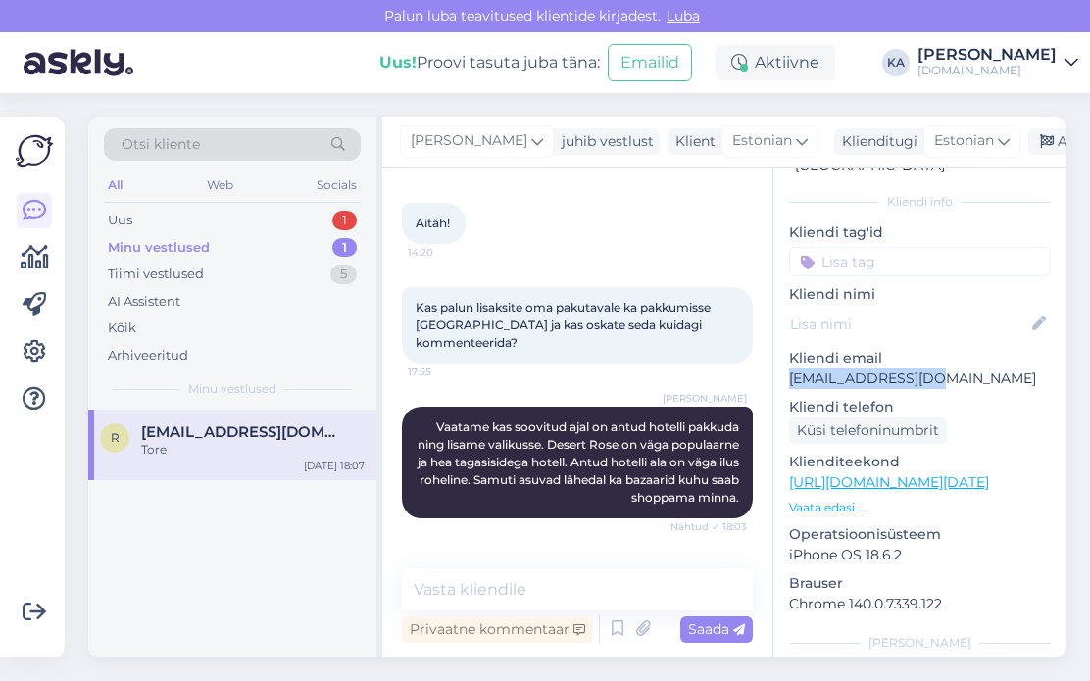
click at [521, 266] on div "Aitäh! 14:20" at bounding box center [577, 223] width 351 height 84
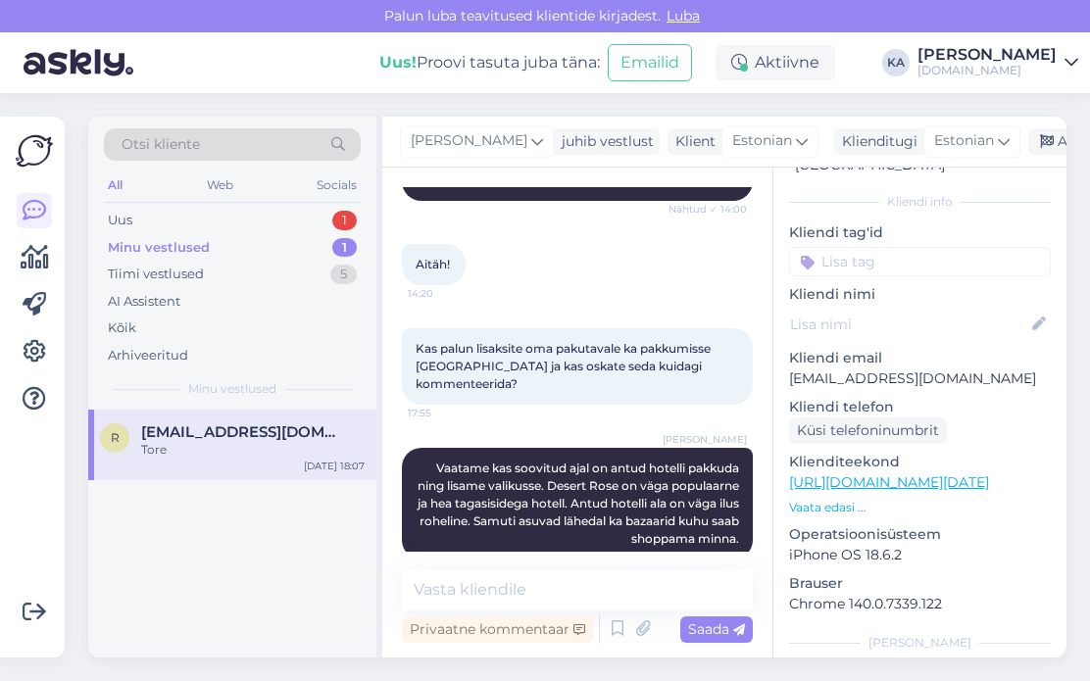
scroll to position [874, 0]
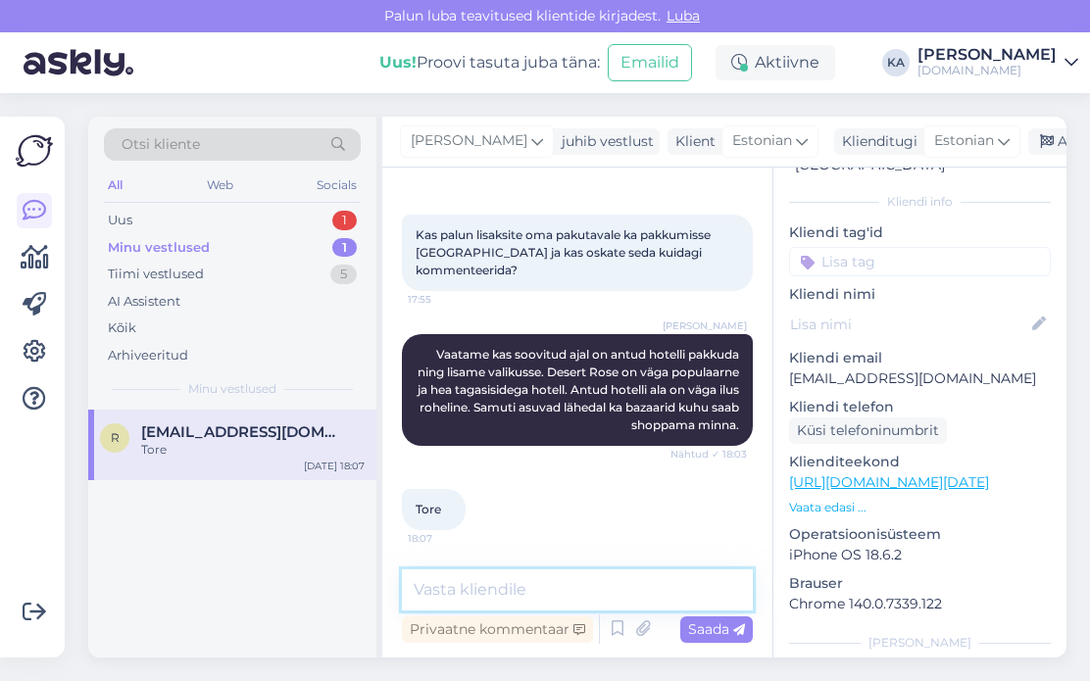
click at [502, 592] on textarea at bounding box center [577, 590] width 351 height 41
type textarea "Saatsime pakkumised meilile :)"
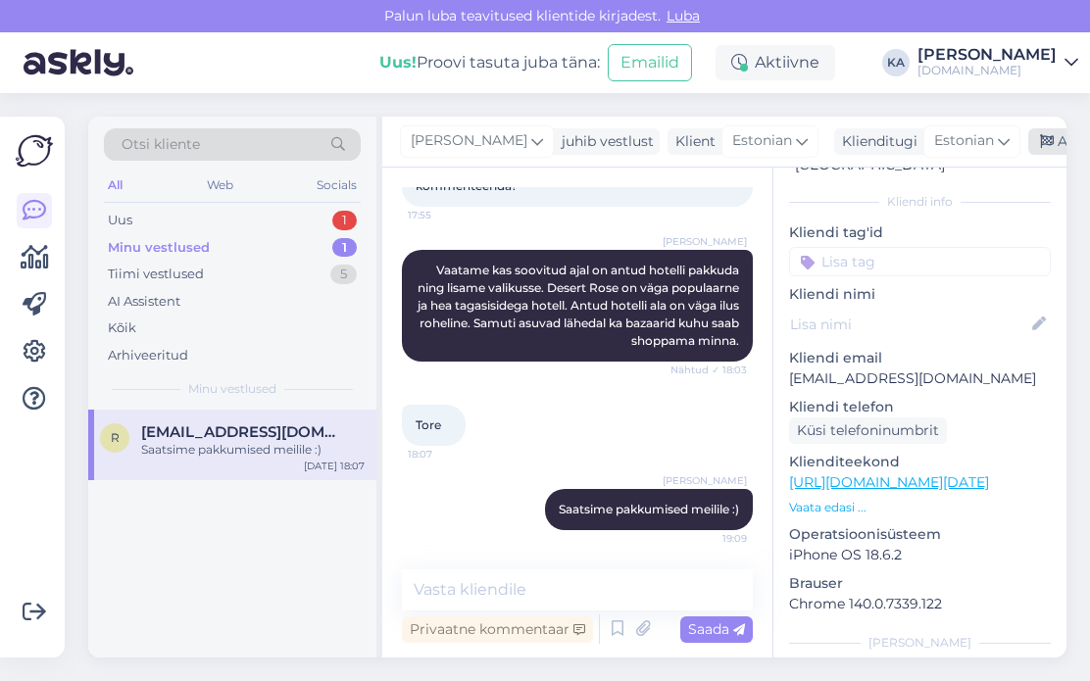
click at [1040, 145] on icon at bounding box center [1047, 142] width 14 height 14
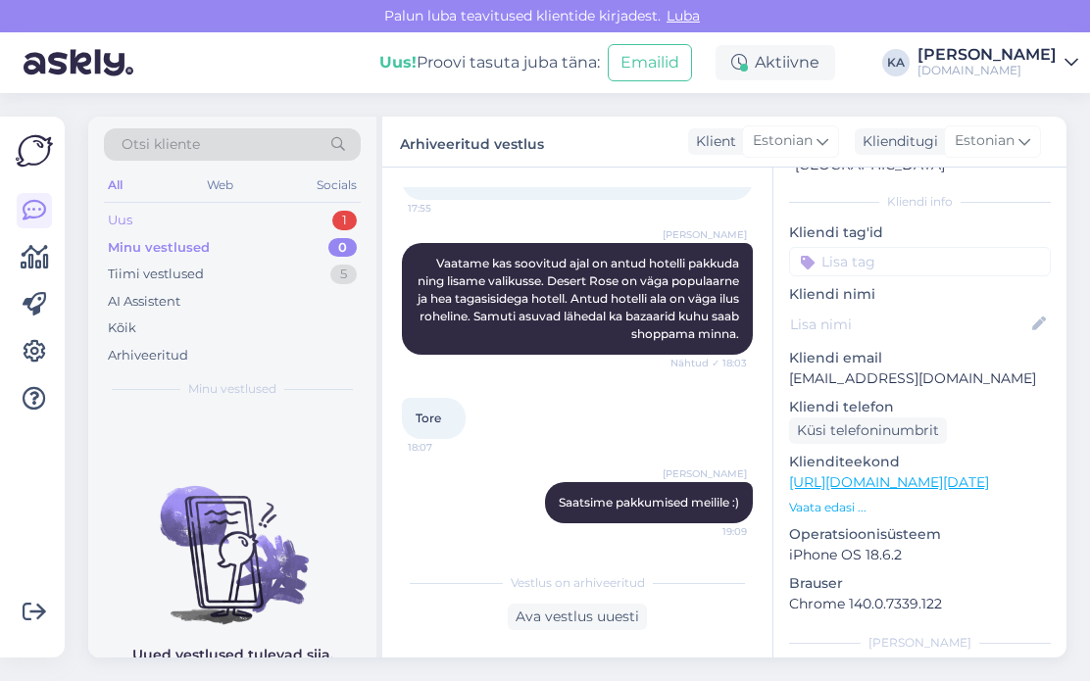
click at [167, 211] on div "Uus 1" at bounding box center [232, 220] width 257 height 27
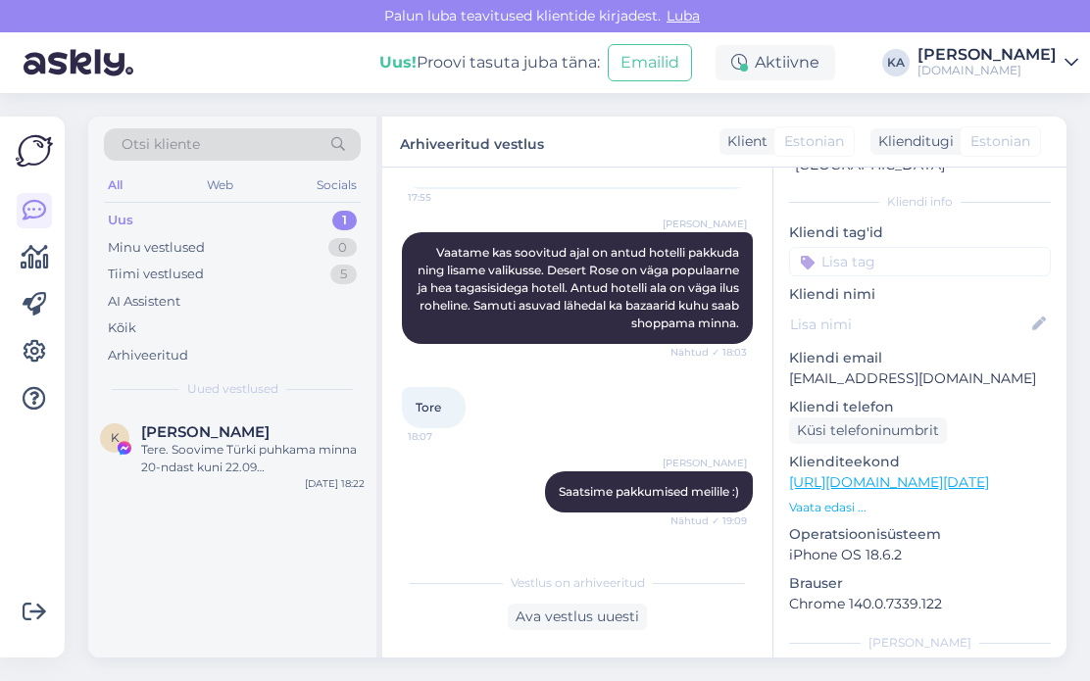
scroll to position [1151, 0]
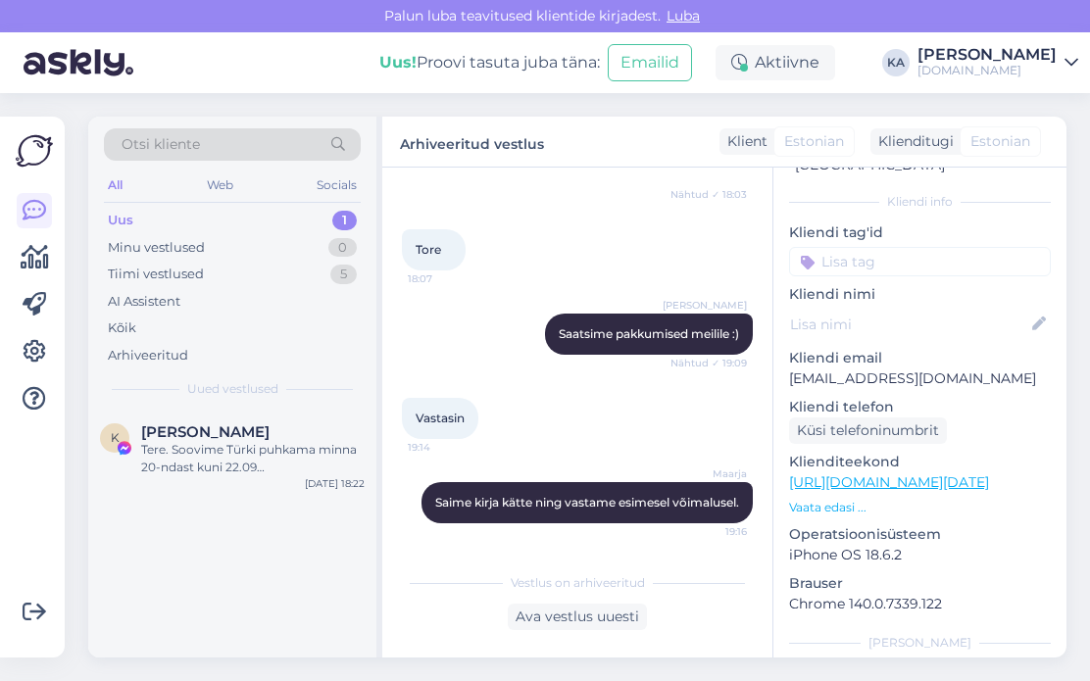
click at [160, 219] on div "Uus 1" at bounding box center [232, 220] width 257 height 27
click at [153, 250] on div "Minu vestlused" at bounding box center [156, 248] width 97 height 20
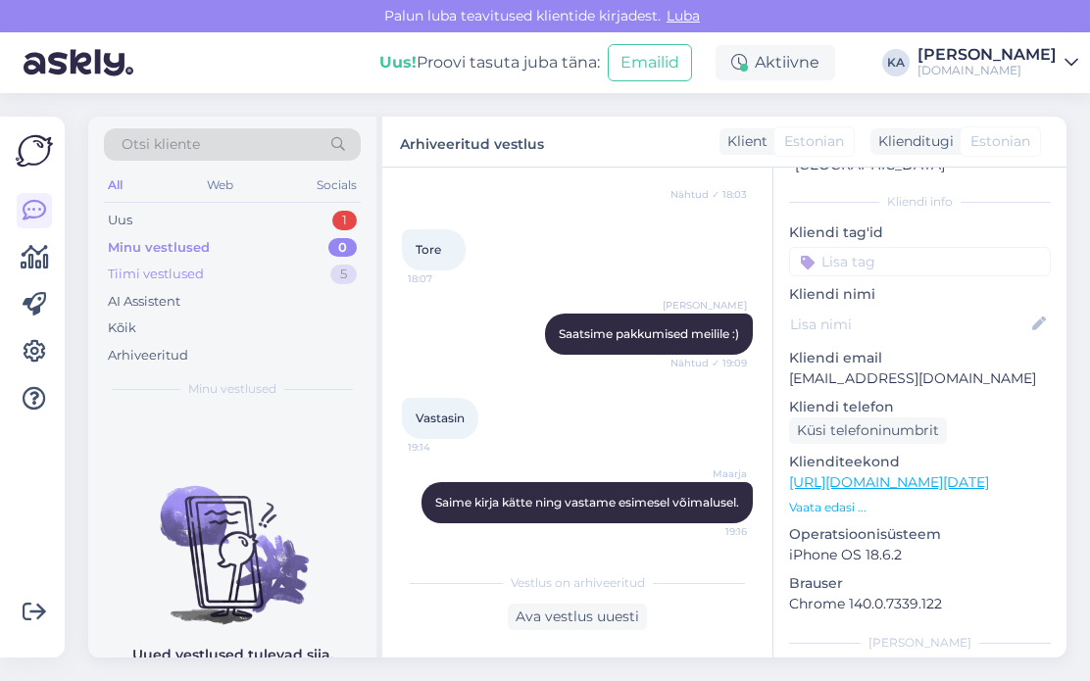
click at [165, 277] on div "Tiimi vestlused" at bounding box center [156, 275] width 96 height 20
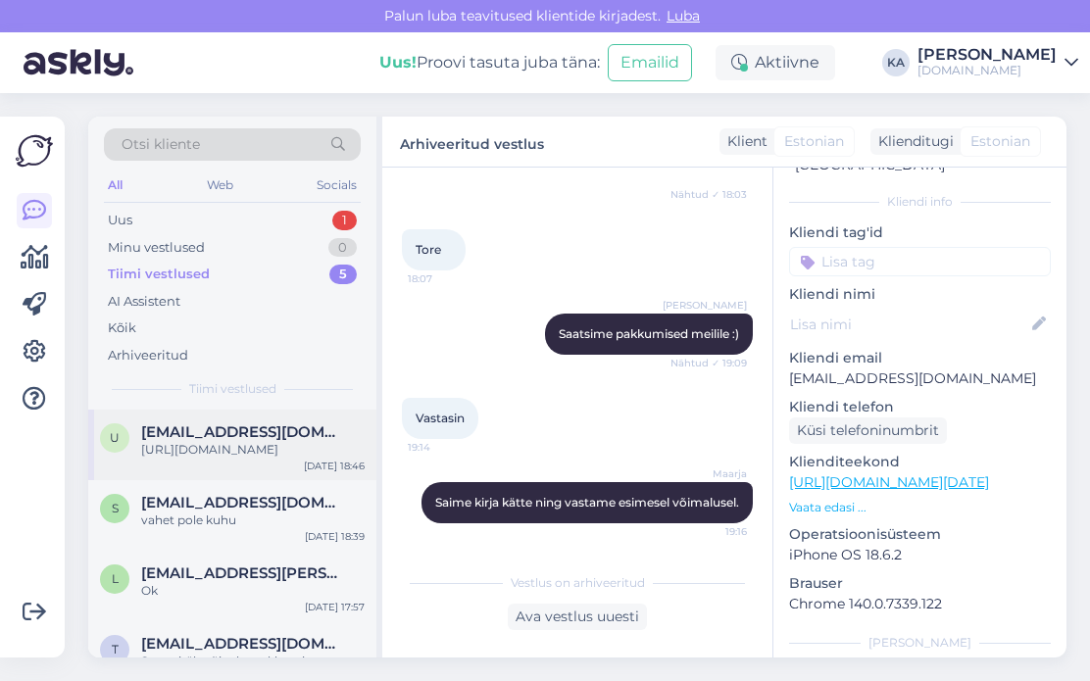
click at [206, 463] on div "U [EMAIL_ADDRESS][DOMAIN_NAME] [URL][DOMAIN_NAME] [DATE] 18:46" at bounding box center [232, 445] width 288 height 71
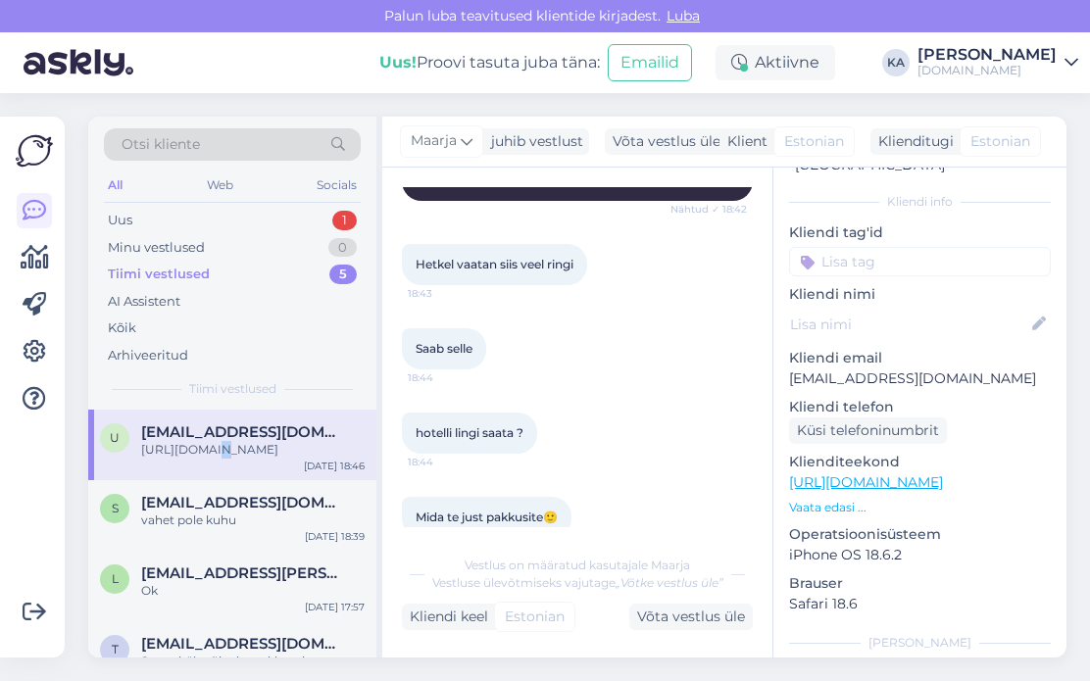
scroll to position [1053, 0]
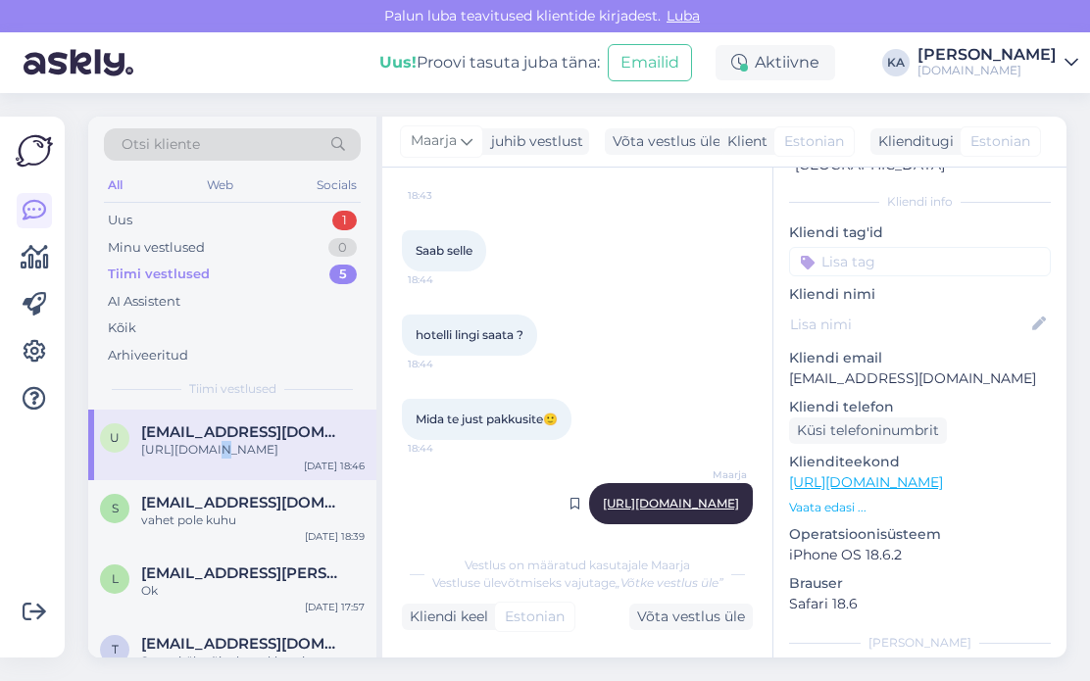
click at [655, 496] on link "[URL][DOMAIN_NAME]" at bounding box center [671, 503] width 136 height 15
click at [211, 599] on div "l [EMAIL_ADDRESS][PERSON_NAME][DOMAIN_NAME] Ok [DATE] 17:57" at bounding box center [232, 586] width 288 height 71
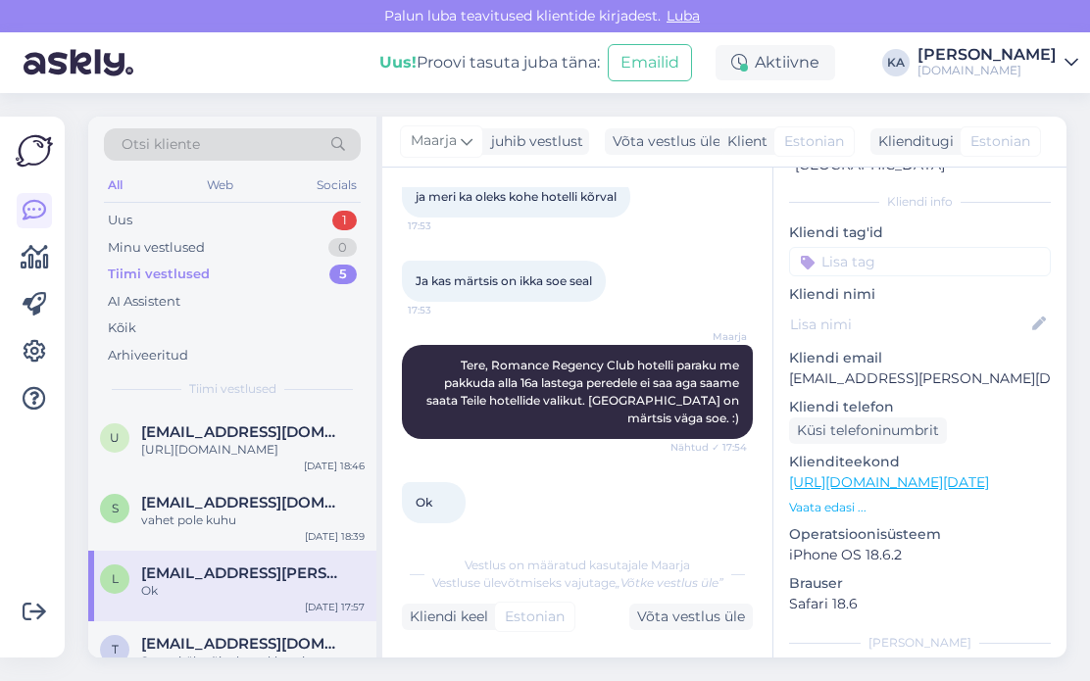
scroll to position [437, 0]
click at [257, 227] on div "Uus 1" at bounding box center [232, 220] width 257 height 27
